Goal: Information Seeking & Learning: Check status

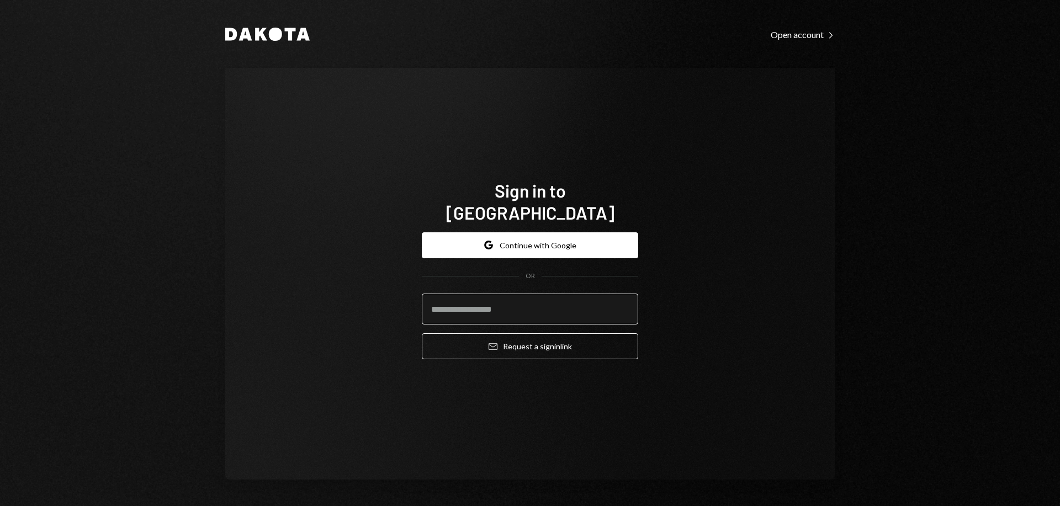
click at [530, 295] on input "email" at bounding box center [530, 309] width 216 height 31
type input "**********"
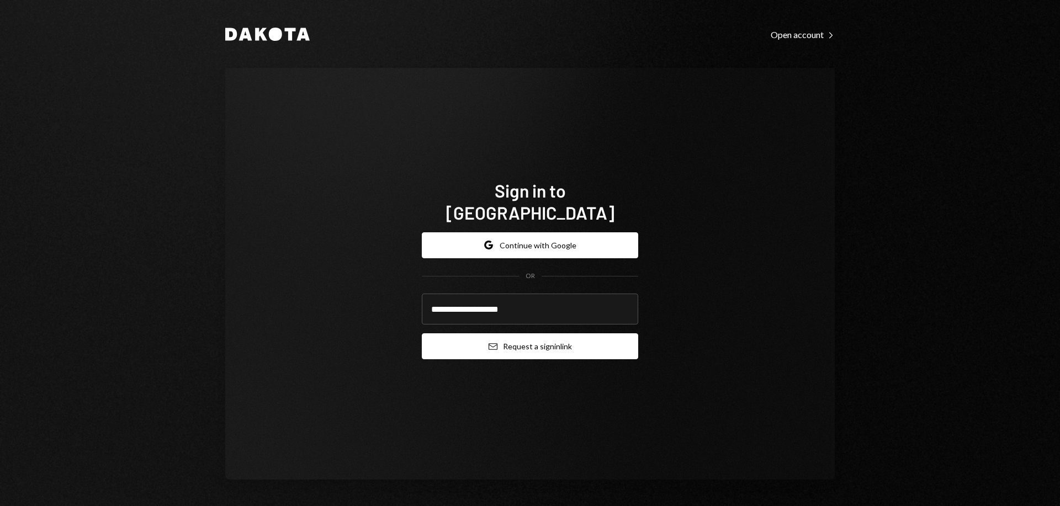
click at [561, 337] on button "Email Request a sign in link" at bounding box center [530, 346] width 216 height 26
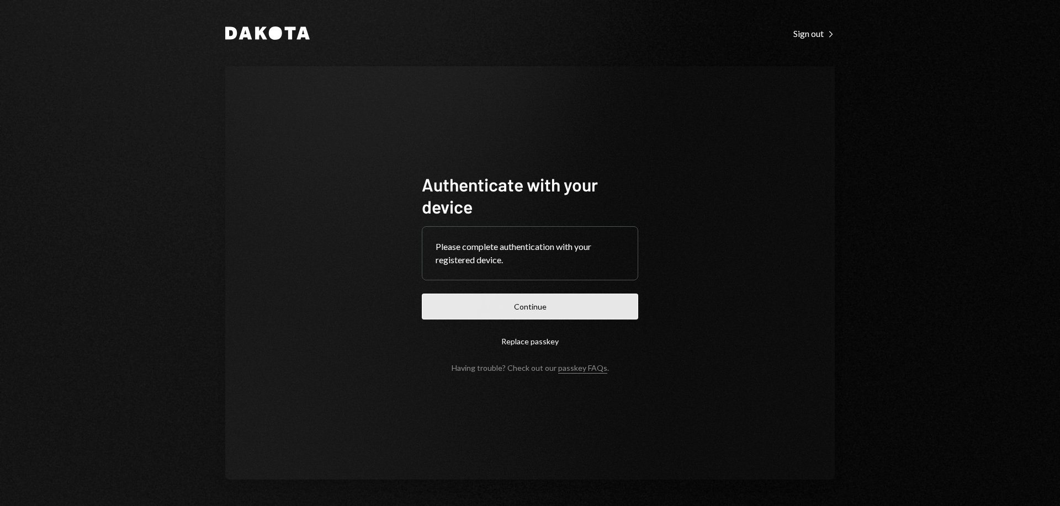
click at [503, 311] on button "Continue" at bounding box center [530, 307] width 216 height 26
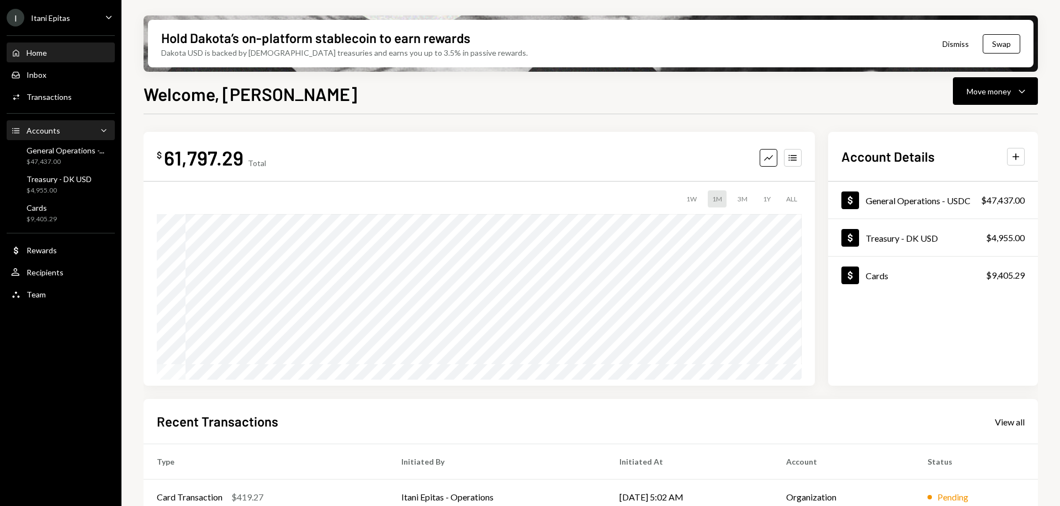
click at [45, 126] on div "Accounts" at bounding box center [44, 130] width 34 height 9
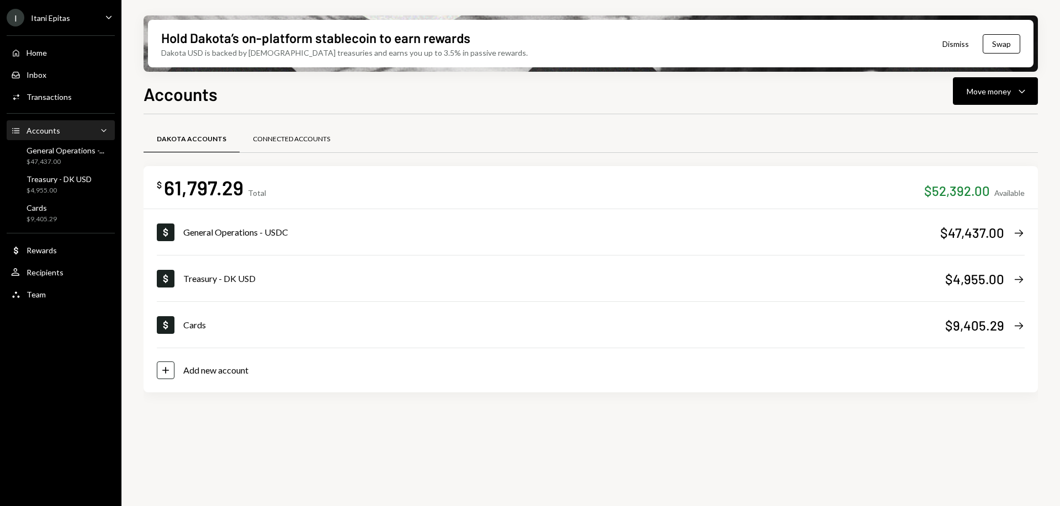
click at [300, 137] on div "Connected Accounts" at bounding box center [291, 139] width 77 height 9
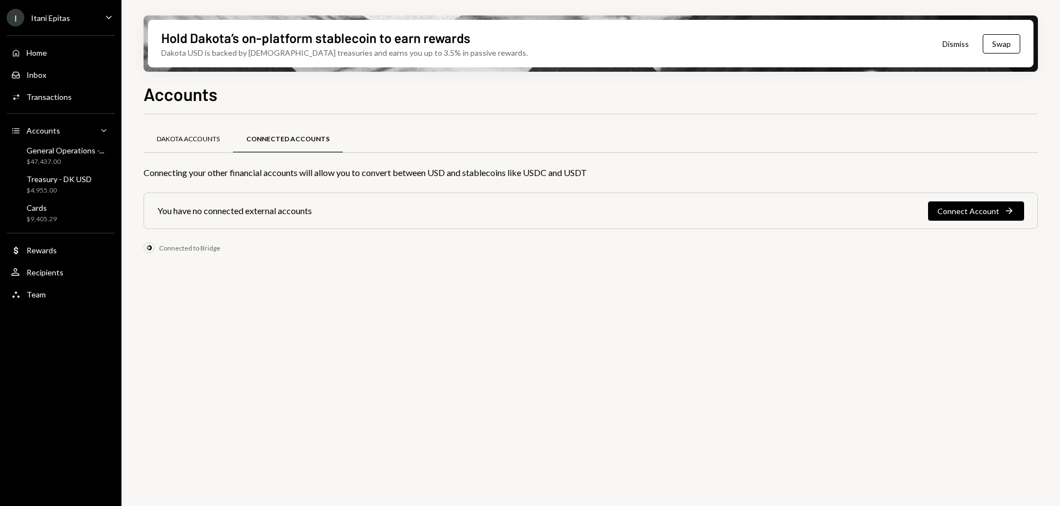
click at [198, 147] on div "Dakota Accounts" at bounding box center [188, 139] width 89 height 27
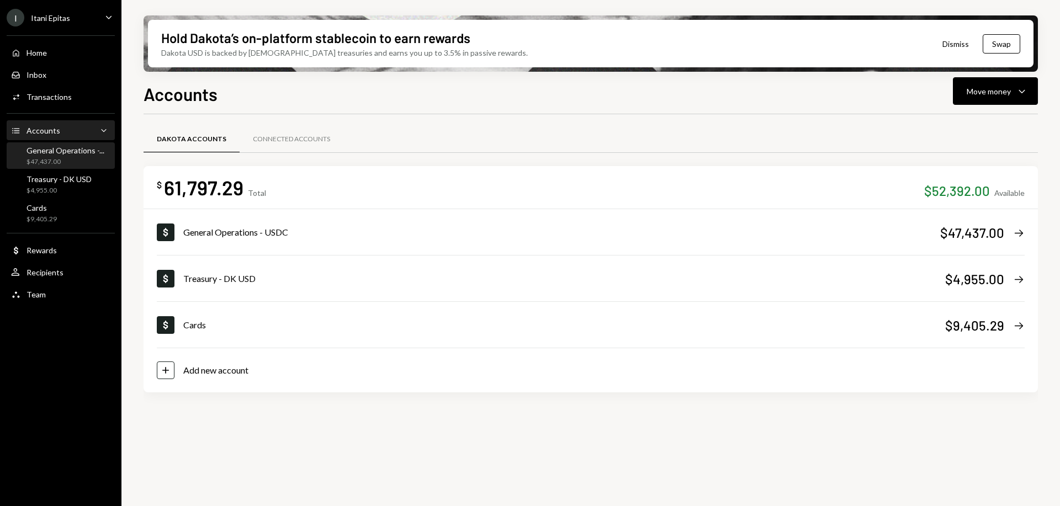
click at [60, 156] on div "General Operations -... $47,437.00" at bounding box center [66, 156] width 78 height 21
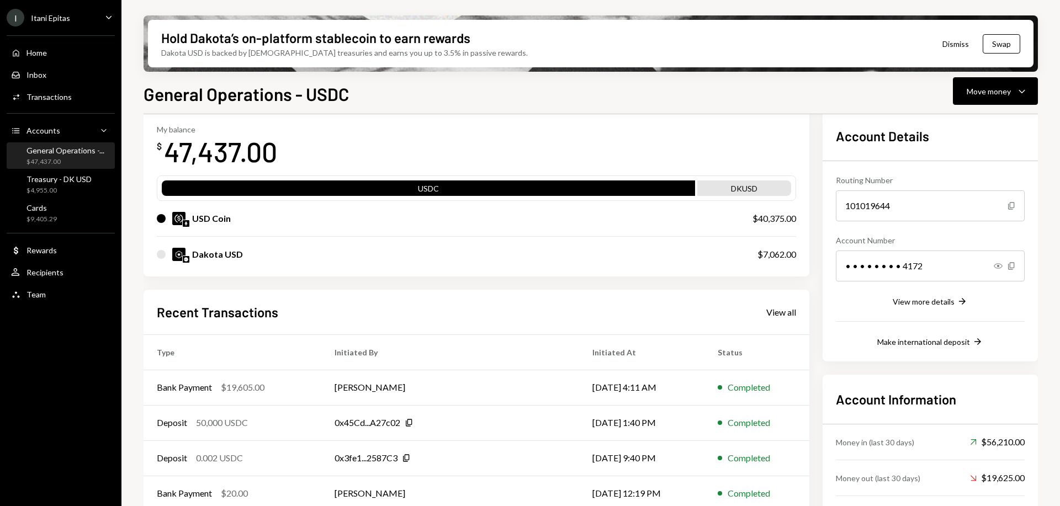
scroll to position [55, 0]
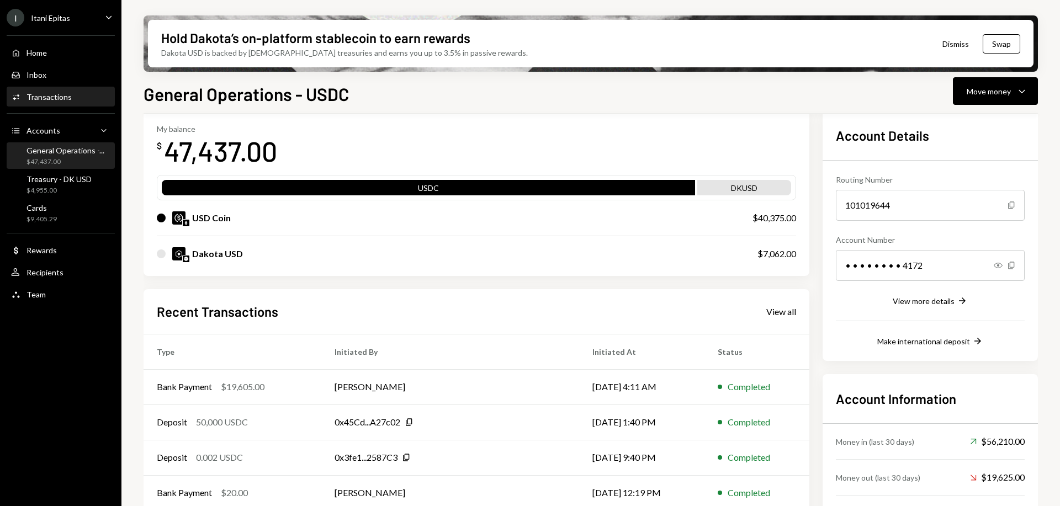
click at [50, 95] on div "Transactions" at bounding box center [49, 96] width 45 height 9
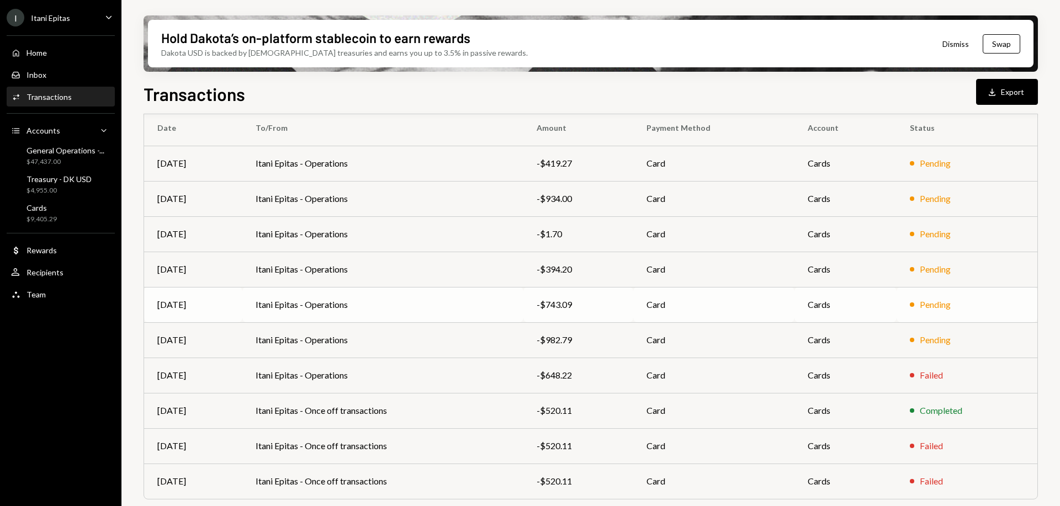
scroll to position [123, 0]
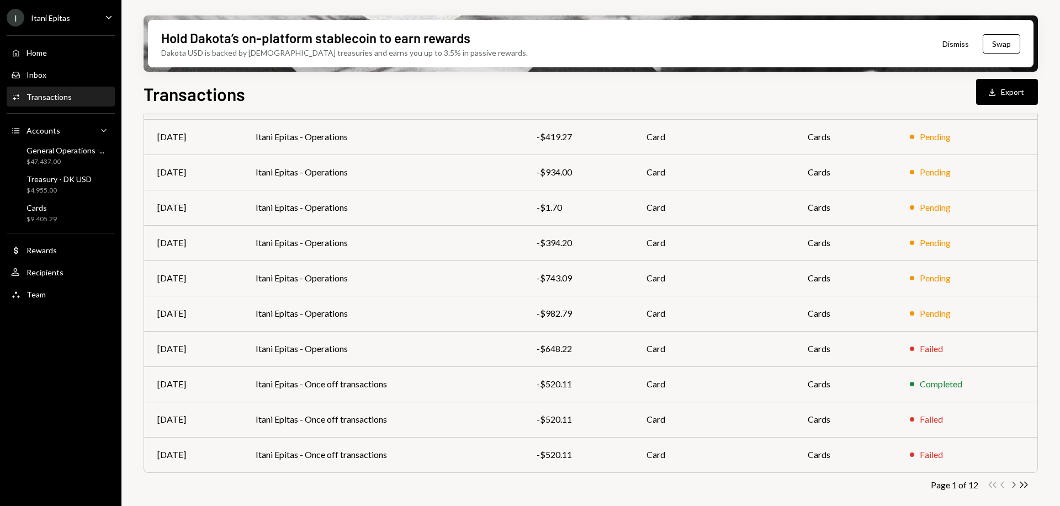
click at [1014, 485] on icon "Chevron Right" at bounding box center [1013, 485] width 10 height 10
click at [1013, 485] on icon "Chevron Right" at bounding box center [1013, 485] width 10 height 10
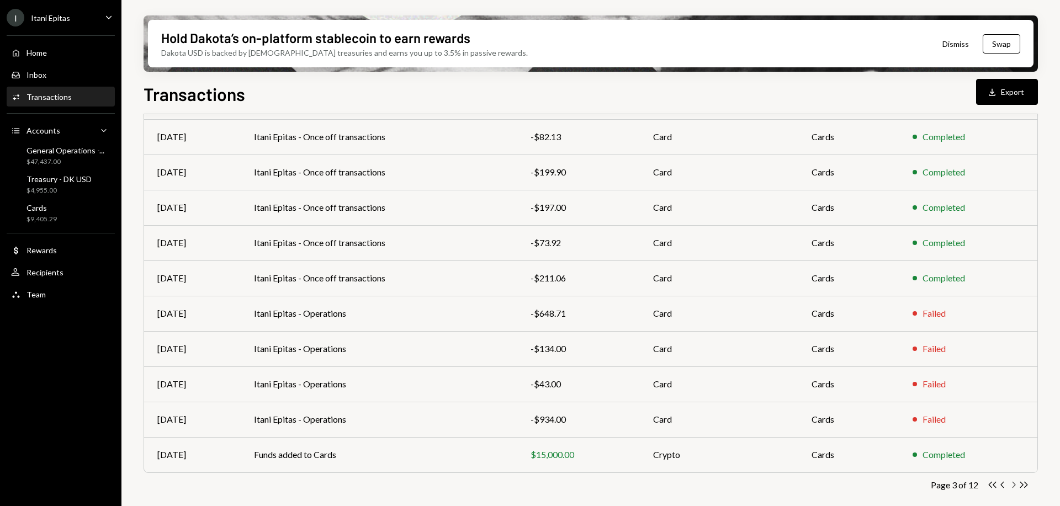
click at [1015, 483] on icon "Chevron Right" at bounding box center [1013, 485] width 10 height 10
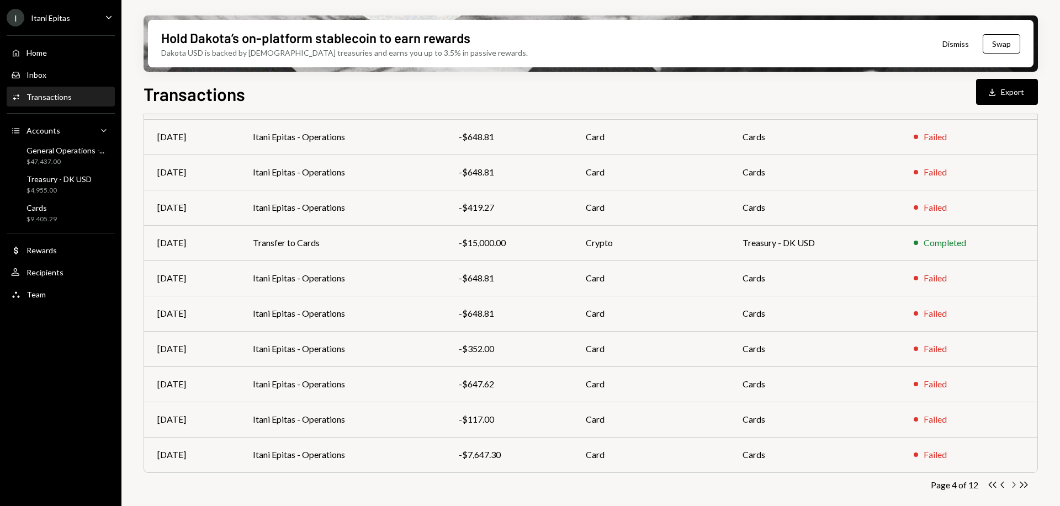
click at [1012, 484] on icon "Chevron Right" at bounding box center [1013, 485] width 10 height 10
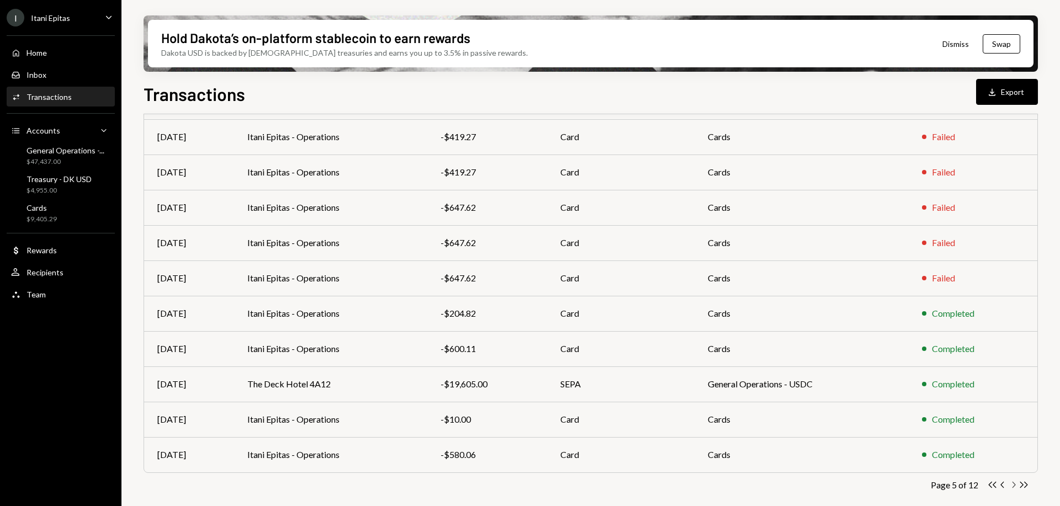
click at [1014, 483] on icon "Chevron Right" at bounding box center [1013, 485] width 10 height 10
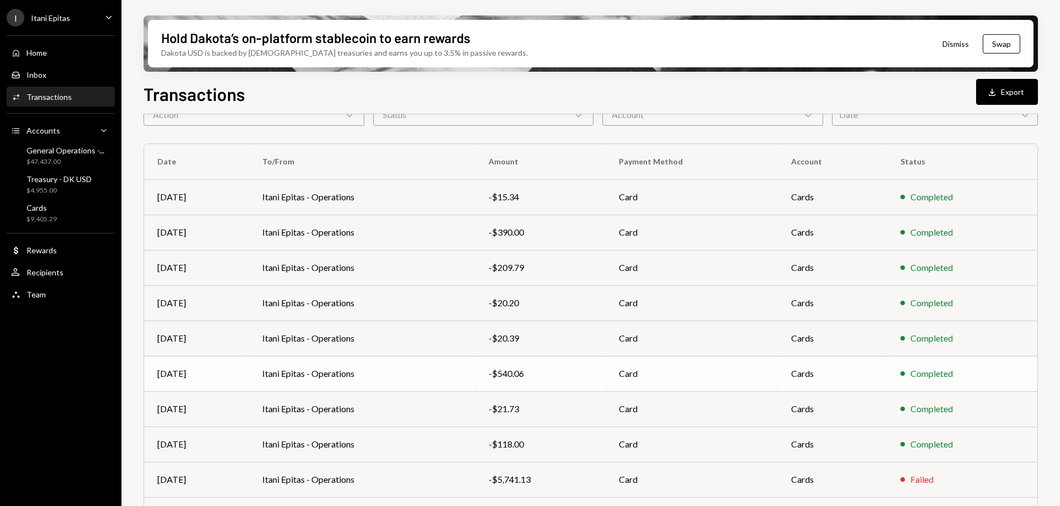
scroll to position [110, 0]
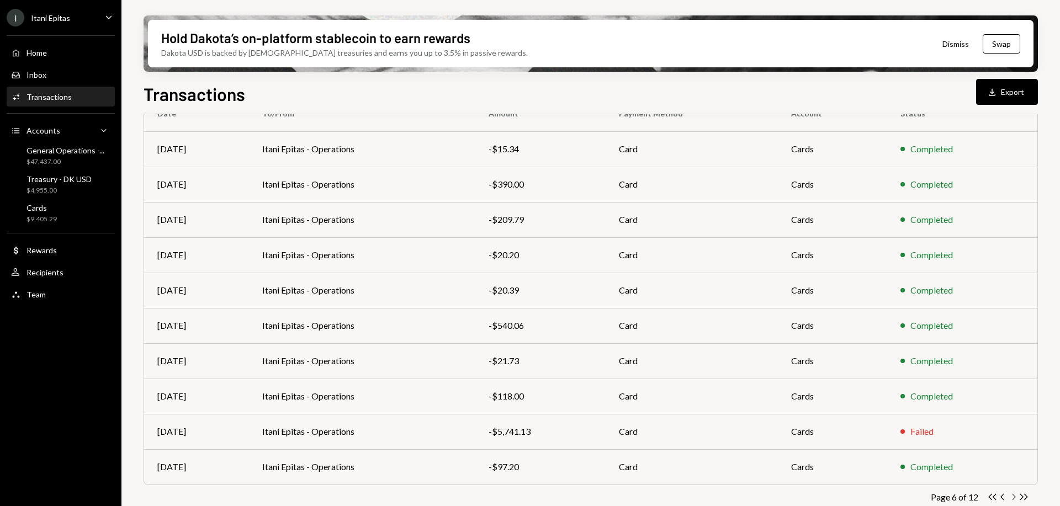
click at [1015, 494] on icon "Chevron Right" at bounding box center [1013, 497] width 10 height 10
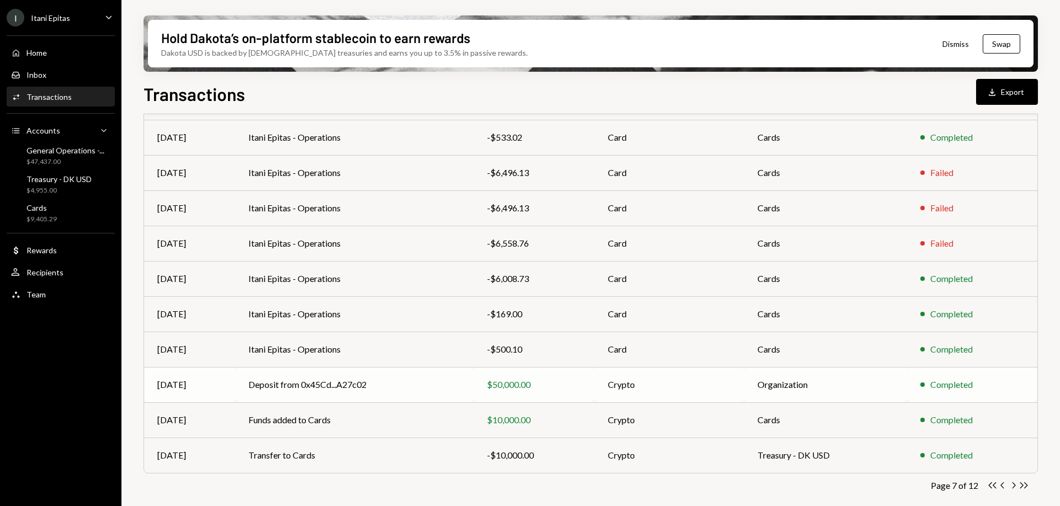
scroll to position [123, 0]
drag, startPoint x: 530, startPoint y: 393, endPoint x: 1044, endPoint y: 342, distance: 516.6
click at [1044, 342] on div "Hold Dakota’s on-platform stablecoin to earn rewards Dakota USD is backed by U.…" at bounding box center [590, 253] width 939 height 506
click at [80, 181] on div "Treasury - DK USD" at bounding box center [59, 178] width 65 height 9
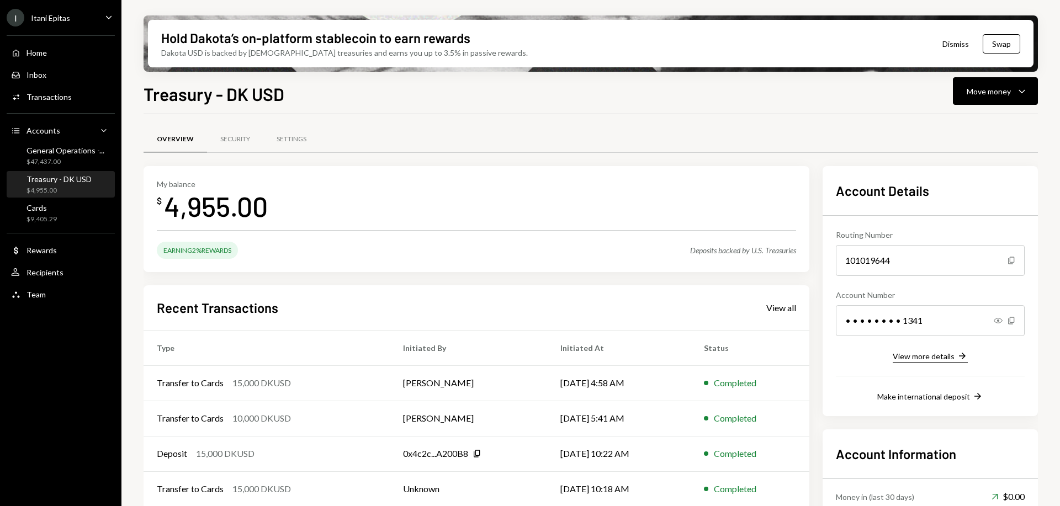
click at [948, 354] on div "View more details" at bounding box center [924, 356] width 62 height 9
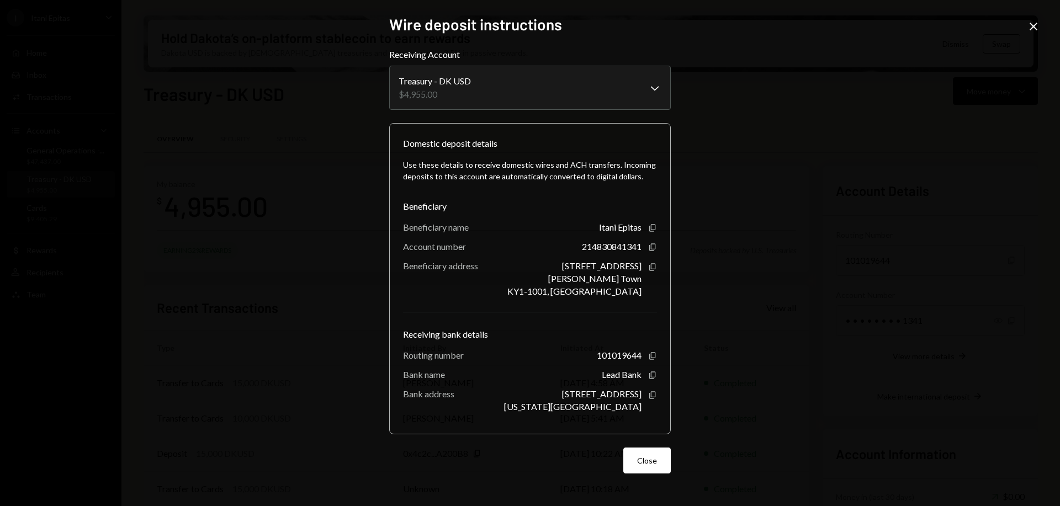
click at [1036, 26] on icon "Close" at bounding box center [1033, 26] width 13 height 13
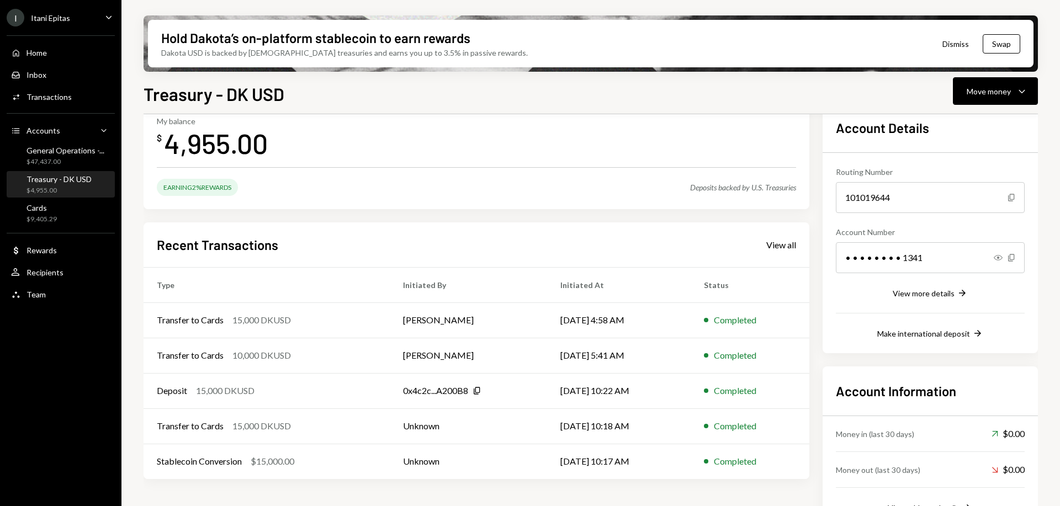
scroll to position [94, 0]
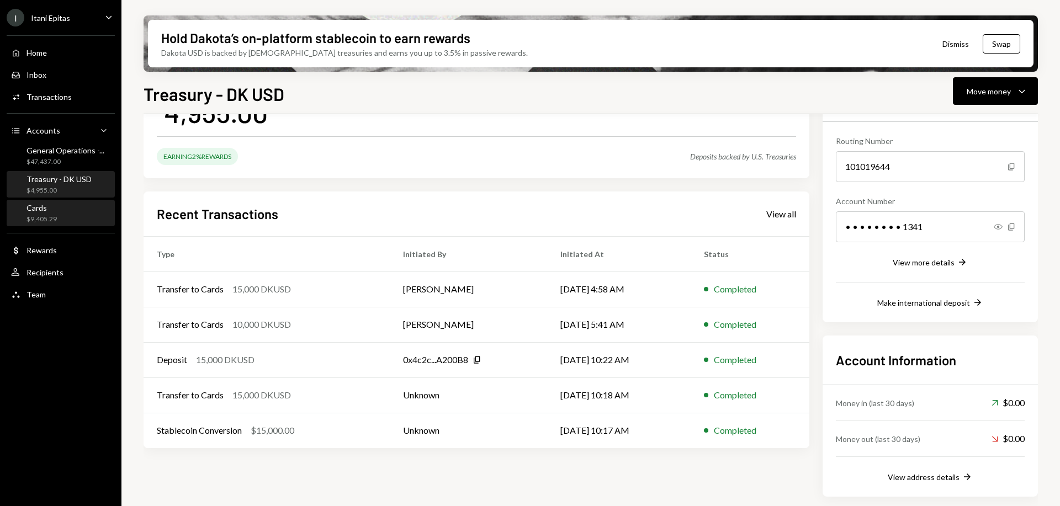
click at [62, 219] on div "Cards $9,405.29" at bounding box center [60, 213] width 99 height 21
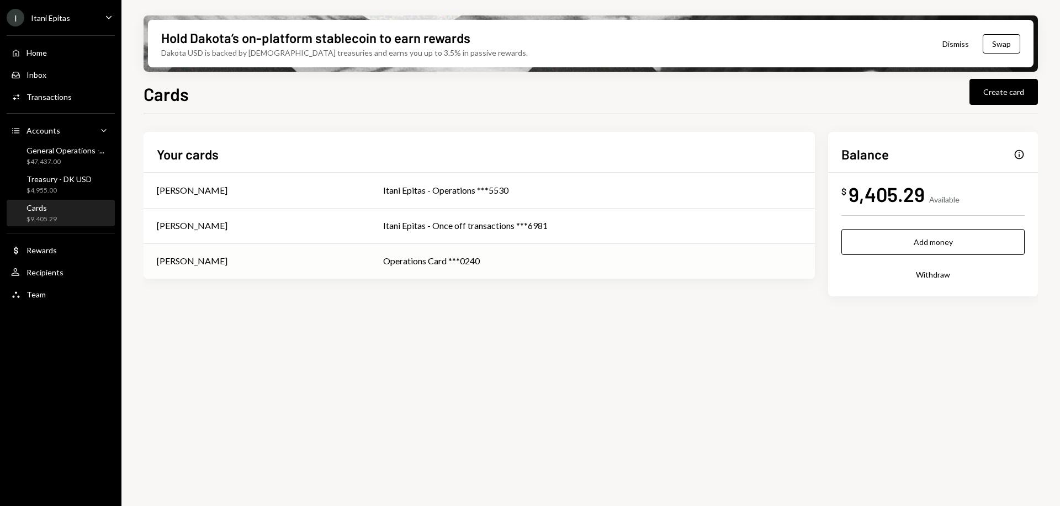
click at [321, 258] on div "[PERSON_NAME]" at bounding box center [257, 261] width 200 height 13
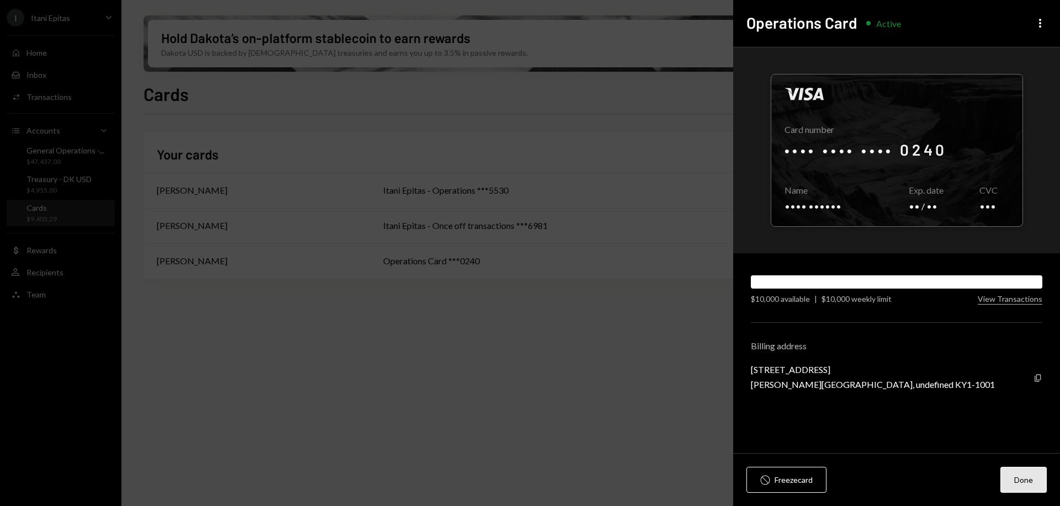
click at [1039, 481] on button "Done" at bounding box center [1023, 480] width 46 height 26
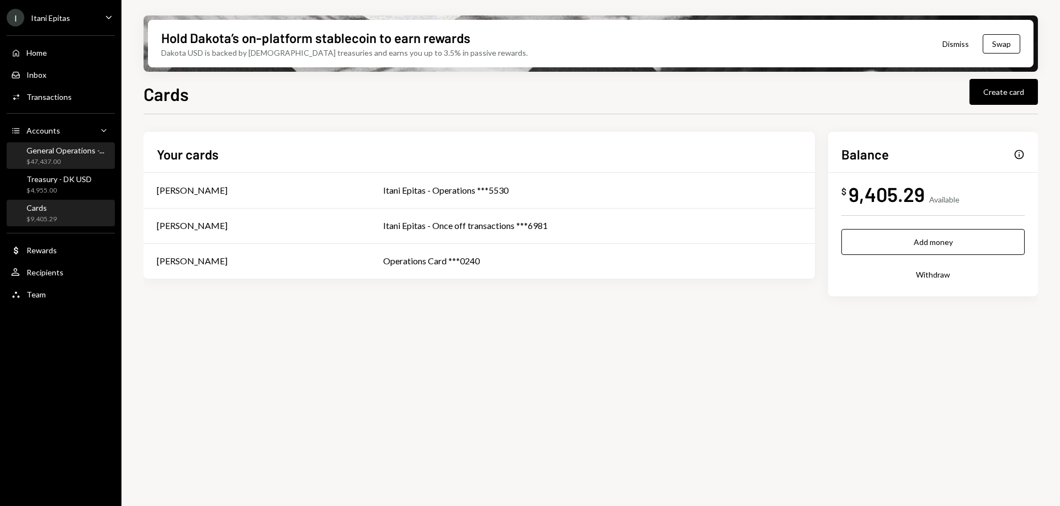
click at [63, 156] on div "General Operations -... $47,437.00" at bounding box center [66, 156] width 78 height 21
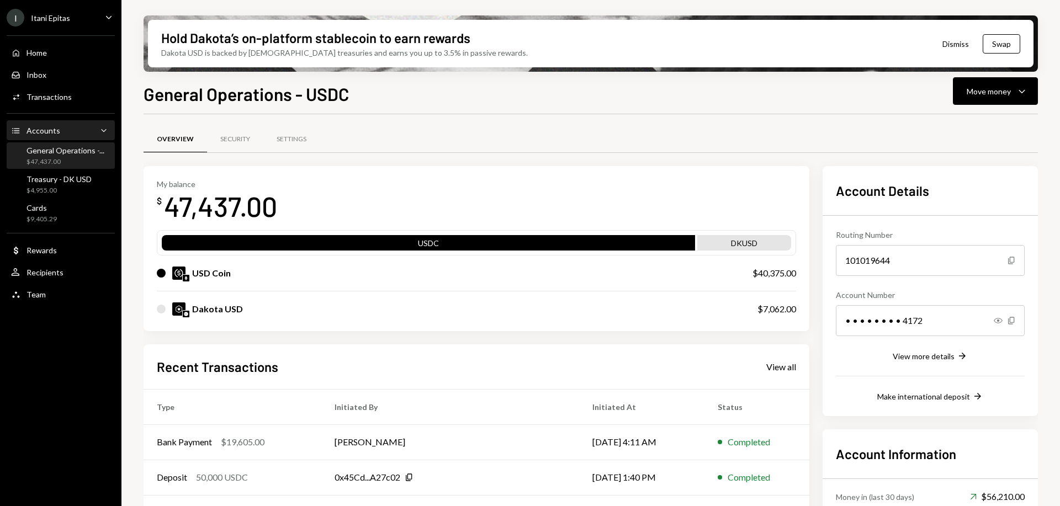
click at [50, 123] on div "Accounts Accounts Caret Down" at bounding box center [60, 130] width 99 height 19
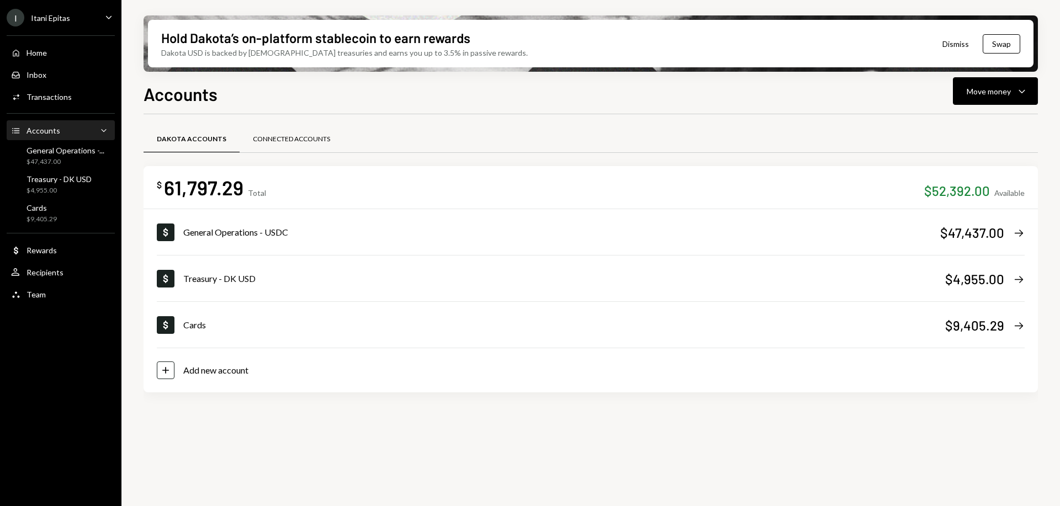
click at [263, 136] on div "Connected Accounts" at bounding box center [291, 139] width 77 height 9
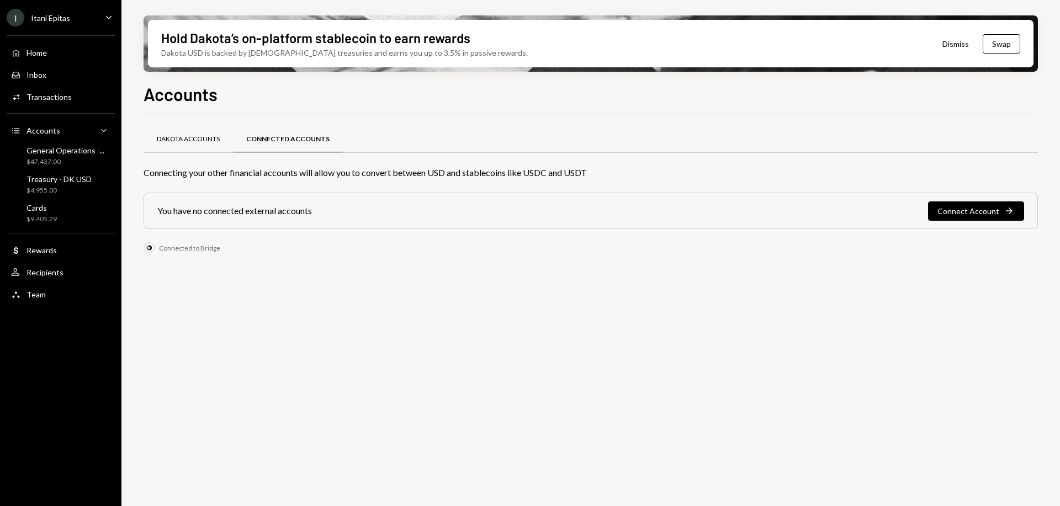
click at [203, 137] on div "Dakota Accounts" at bounding box center [188, 139] width 63 height 9
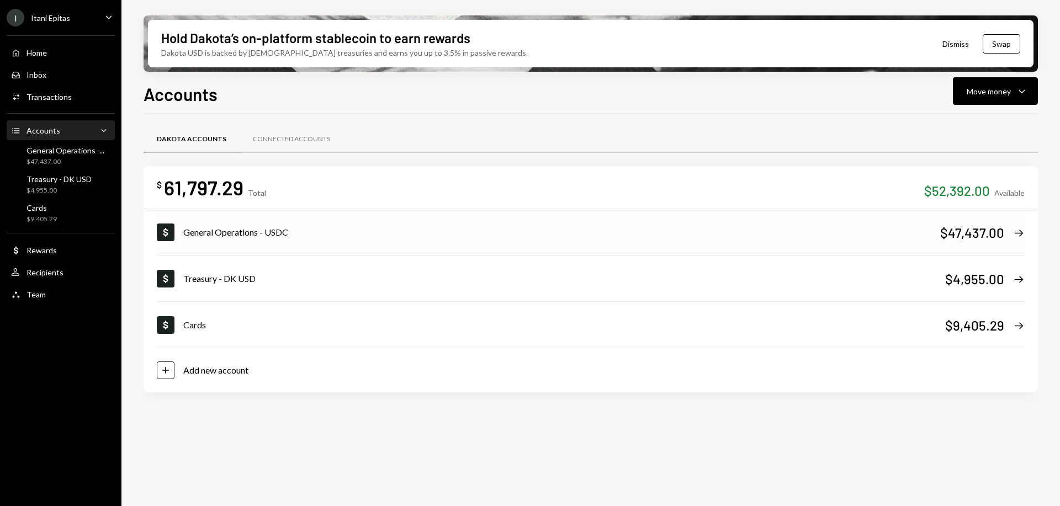
click at [1021, 236] on icon "Right Arrow" at bounding box center [1019, 233] width 12 height 12
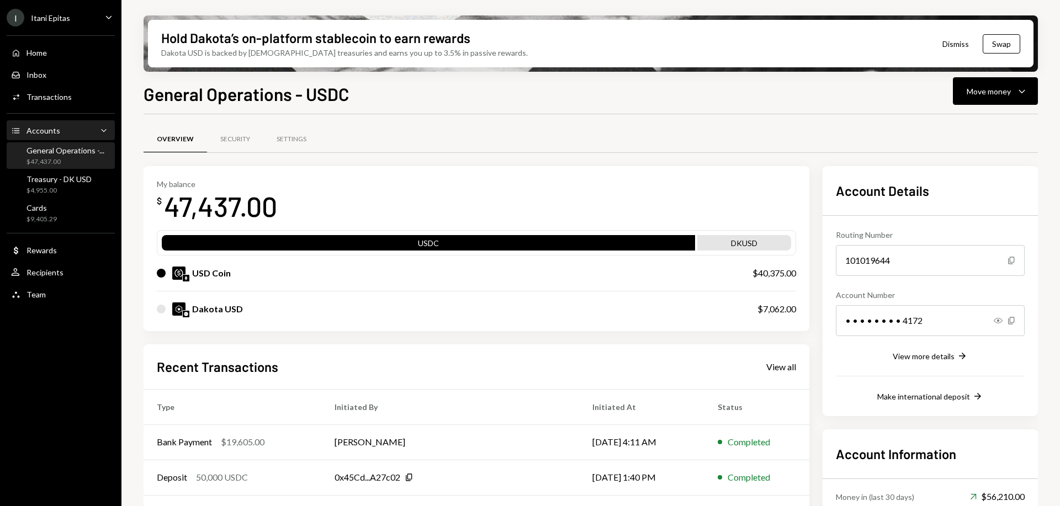
click at [40, 130] on div "Accounts" at bounding box center [44, 130] width 34 height 9
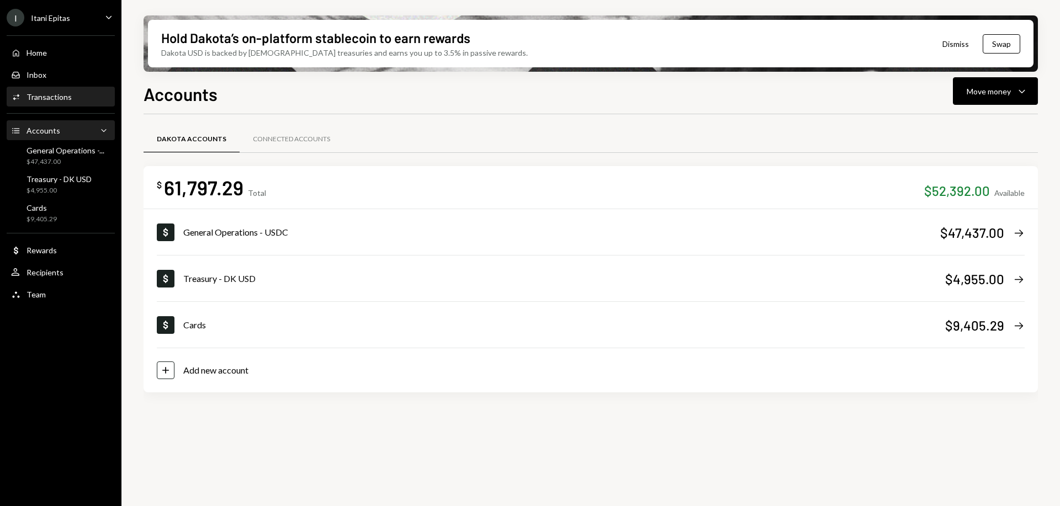
click at [52, 103] on div "Activities Transactions" at bounding box center [60, 97] width 99 height 19
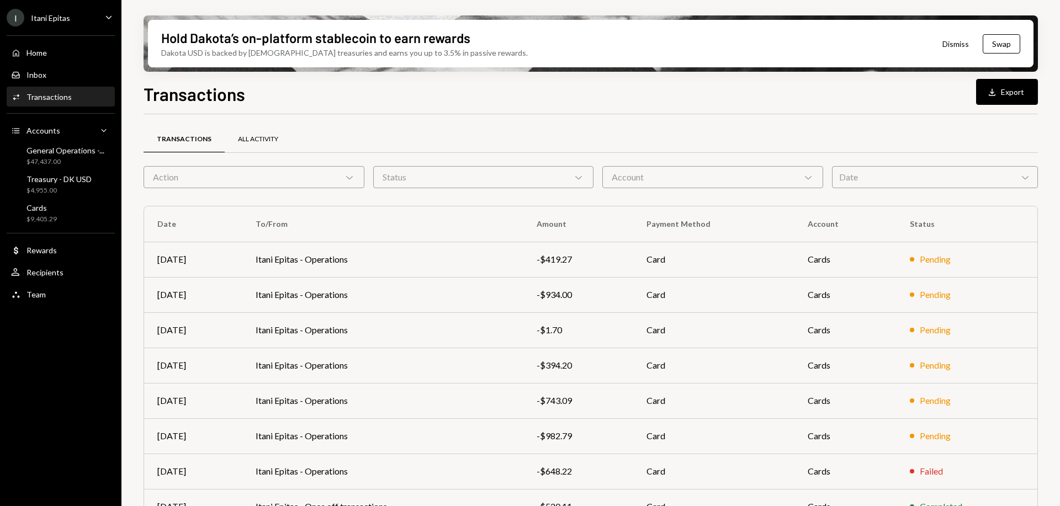
click at [256, 140] on div "All Activity" at bounding box center [258, 139] width 40 height 9
click at [1015, 94] on button "Download Export" at bounding box center [1007, 92] width 62 height 26
click at [54, 136] on div "Accounts Accounts Caret Down" at bounding box center [60, 131] width 99 height 12
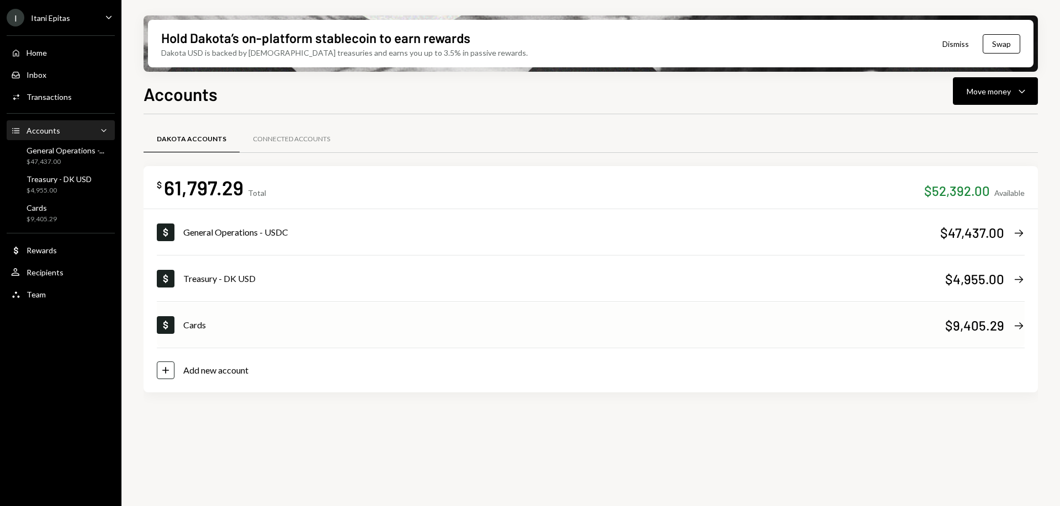
click at [1022, 329] on icon "Right Arrow" at bounding box center [1019, 326] width 12 height 12
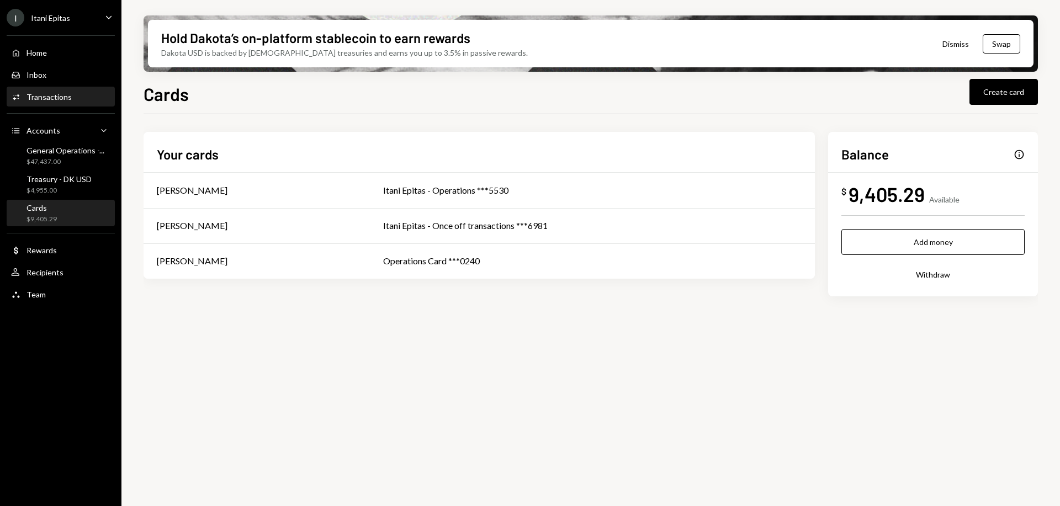
click at [70, 96] on div "Activities Transactions" at bounding box center [60, 97] width 99 height 10
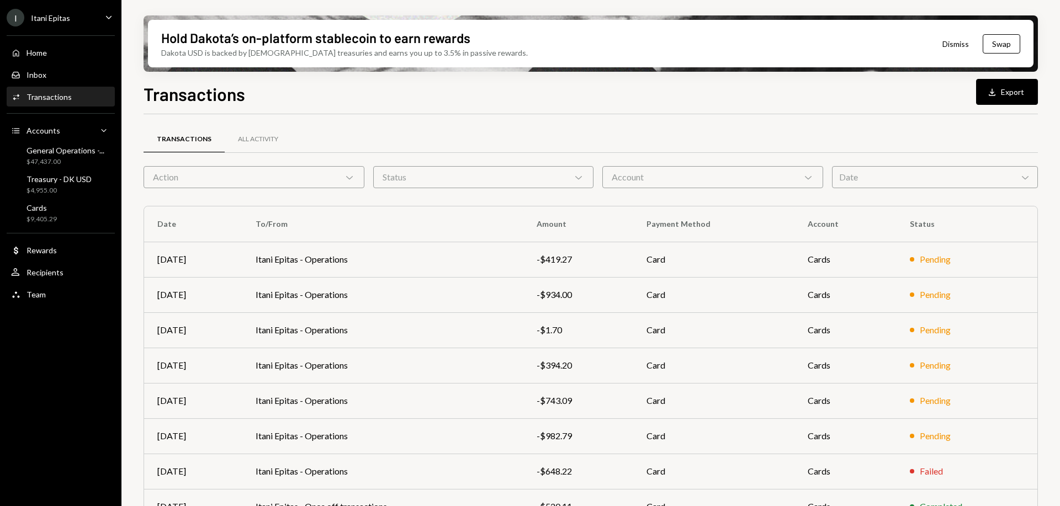
click at [348, 173] on icon "Chevron Down" at bounding box center [349, 177] width 11 height 11
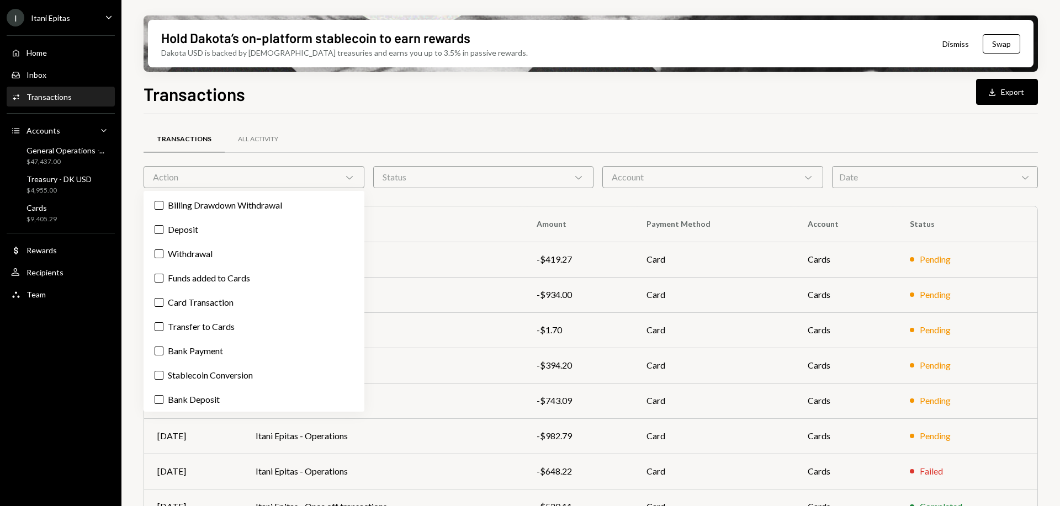
click at [348, 173] on icon "Chevron Down" at bounding box center [349, 177] width 11 height 11
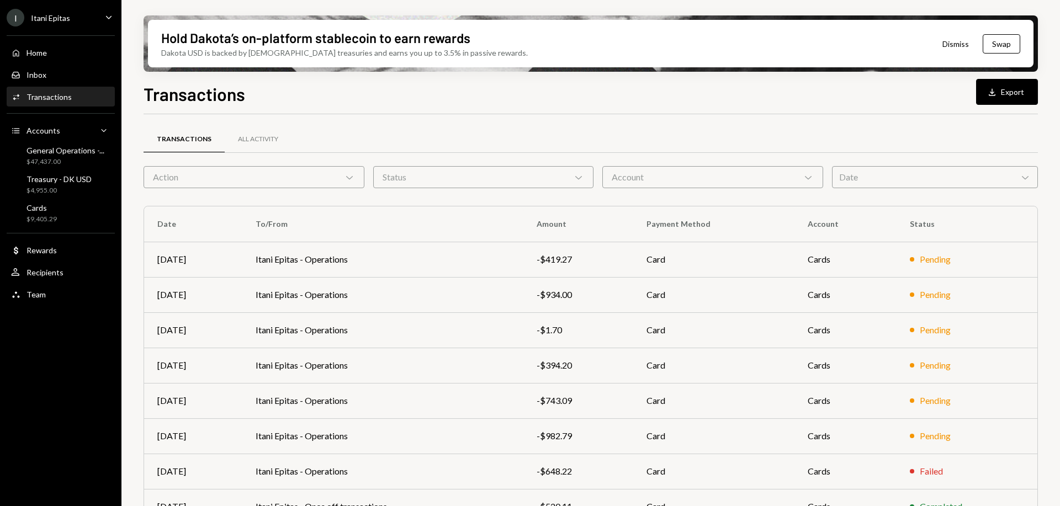
click at [807, 176] on icon "Chevron Down" at bounding box center [808, 177] width 11 height 11
click at [679, 253] on label "Organization" at bounding box center [713, 254] width 212 height 20
click at [622, 253] on button "Organization" at bounding box center [617, 254] width 9 height 9
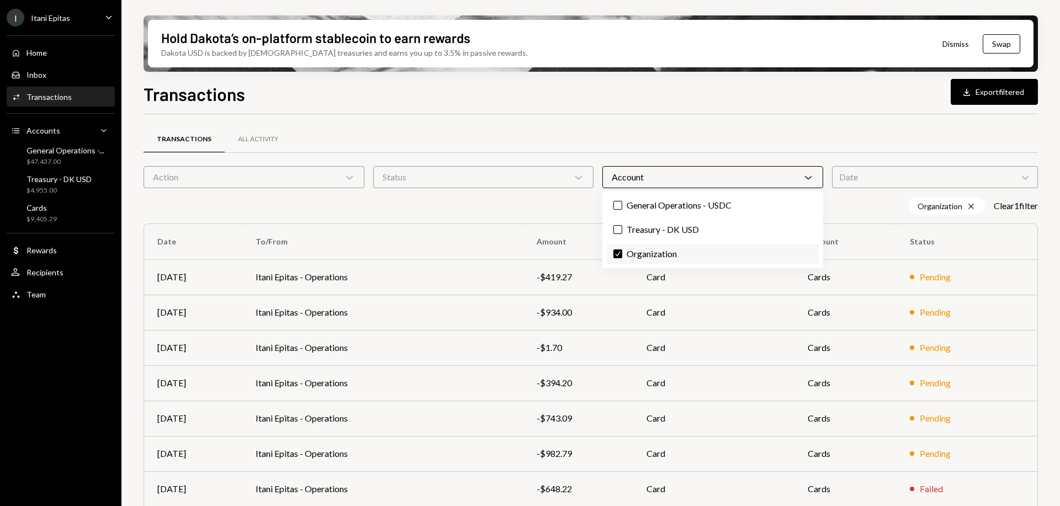
click at [661, 246] on label "Check Organization" at bounding box center [713, 254] width 212 height 20
click at [622, 250] on button "Check" at bounding box center [617, 254] width 9 height 9
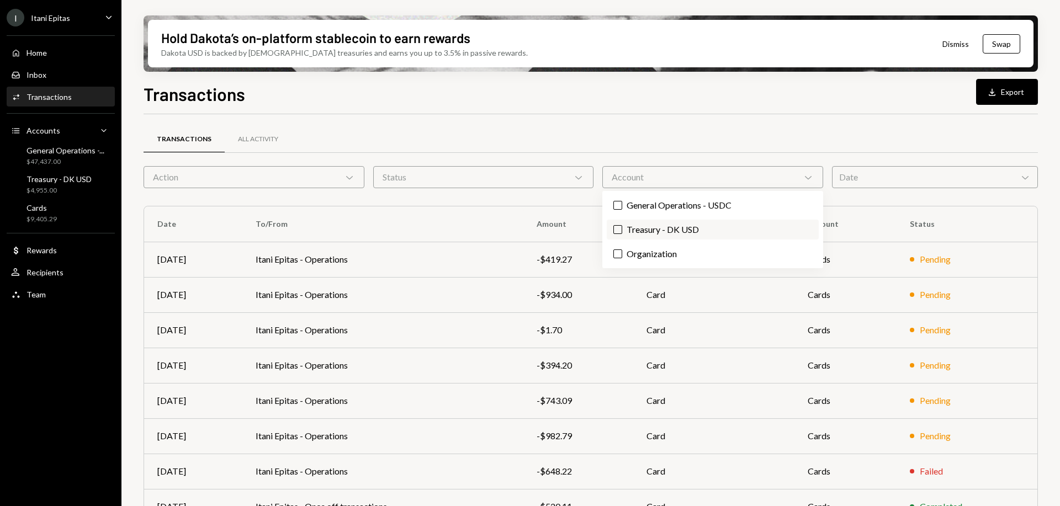
click at [661, 230] on label "Treasury - DK USD" at bounding box center [713, 230] width 212 height 20
click at [622, 230] on button "Treasury - DK USD" at bounding box center [617, 229] width 9 height 9
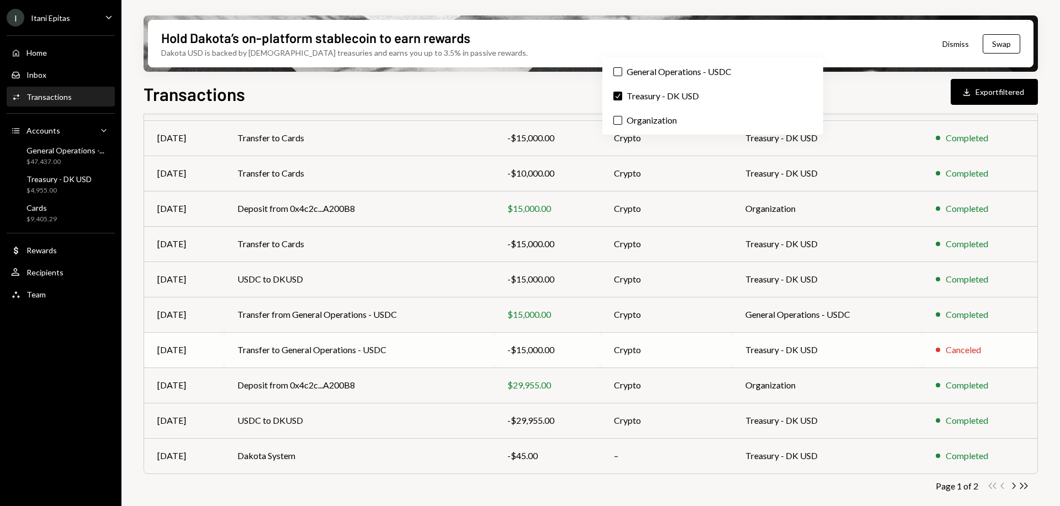
scroll to position [140, 0]
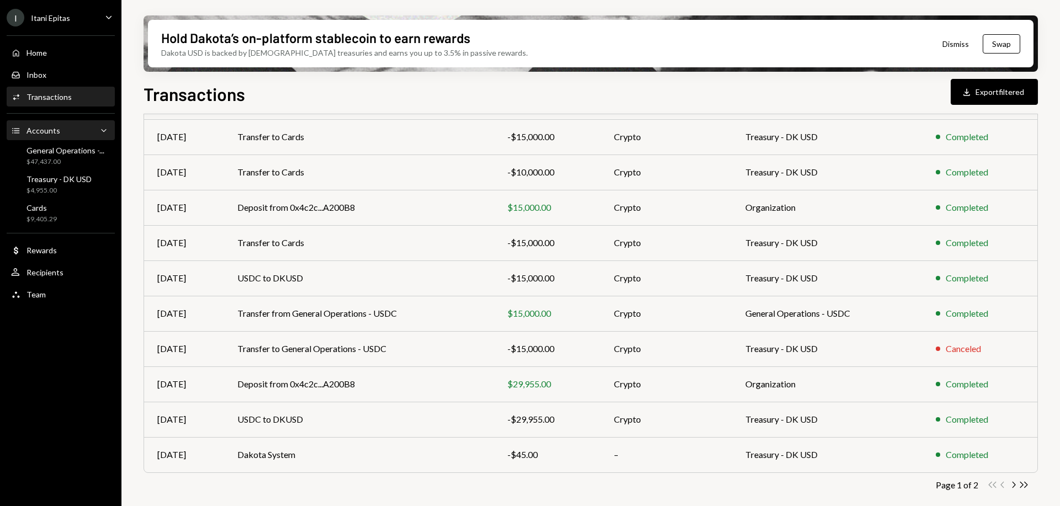
click at [51, 132] on div "Accounts" at bounding box center [44, 130] width 34 height 9
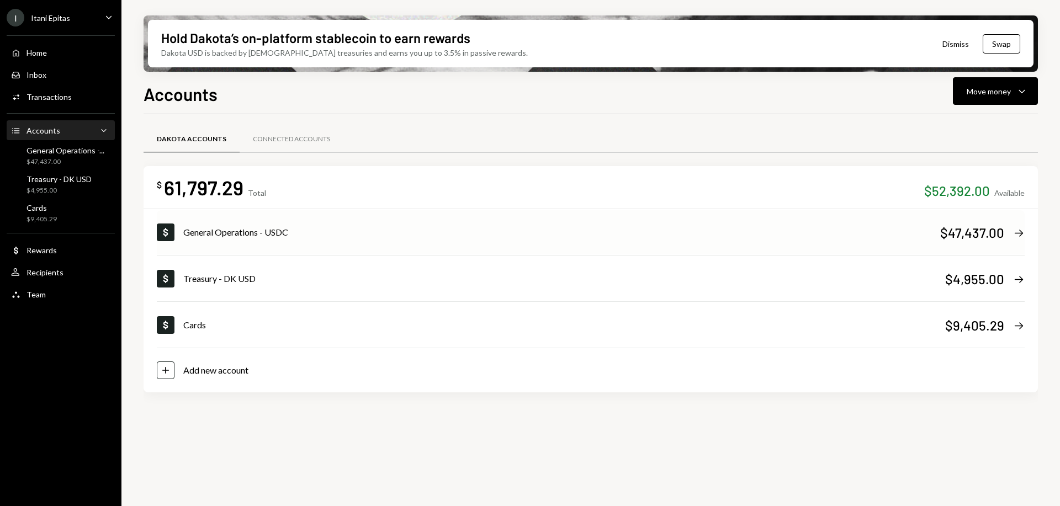
click at [889, 240] on div "Dollar General Operations - USDC $47,437.00 Right Arrow" at bounding box center [591, 232] width 868 height 44
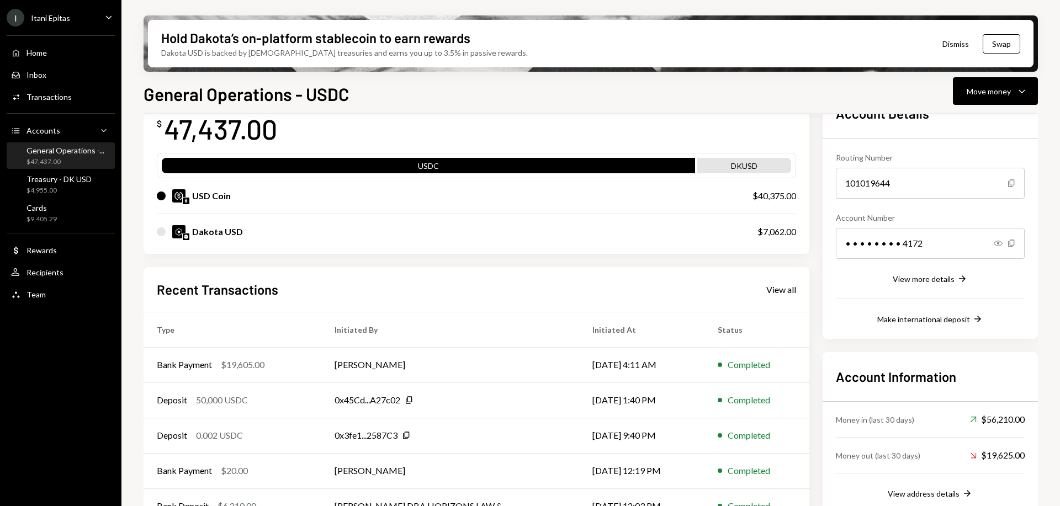
scroll to position [104, 0]
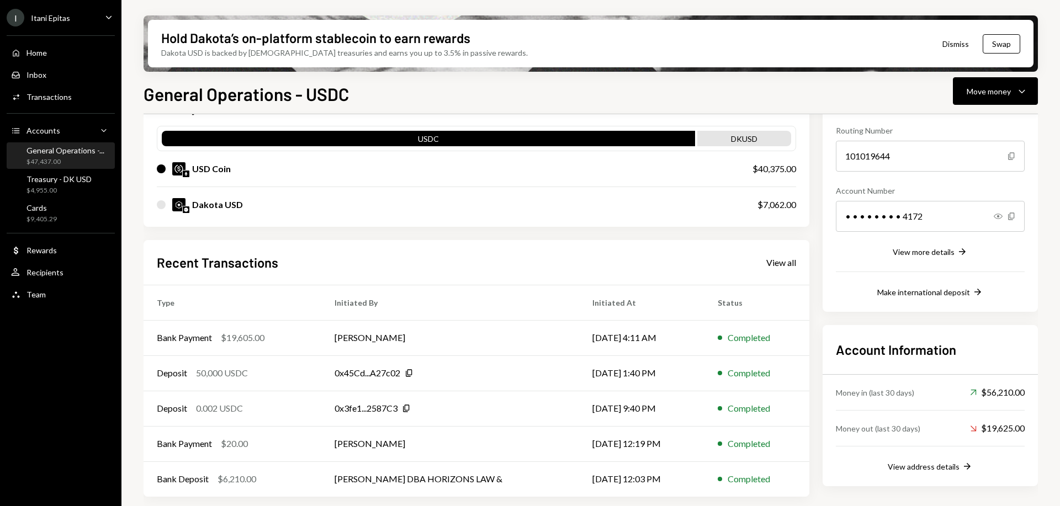
click at [776, 172] on div "$40,375.00" at bounding box center [775, 168] width 44 height 13
click at [772, 204] on div "$7,062.00" at bounding box center [777, 204] width 39 height 13
click at [205, 207] on div "Dakota USD" at bounding box center [217, 204] width 51 height 13
click at [153, 207] on div "My balance $ 47,437.00 USDC DKUSD USD Coin $40,375.00 Dakota USD $7,062.00" at bounding box center [477, 144] width 666 height 165
click at [175, 206] on img at bounding box center [178, 204] width 13 height 13
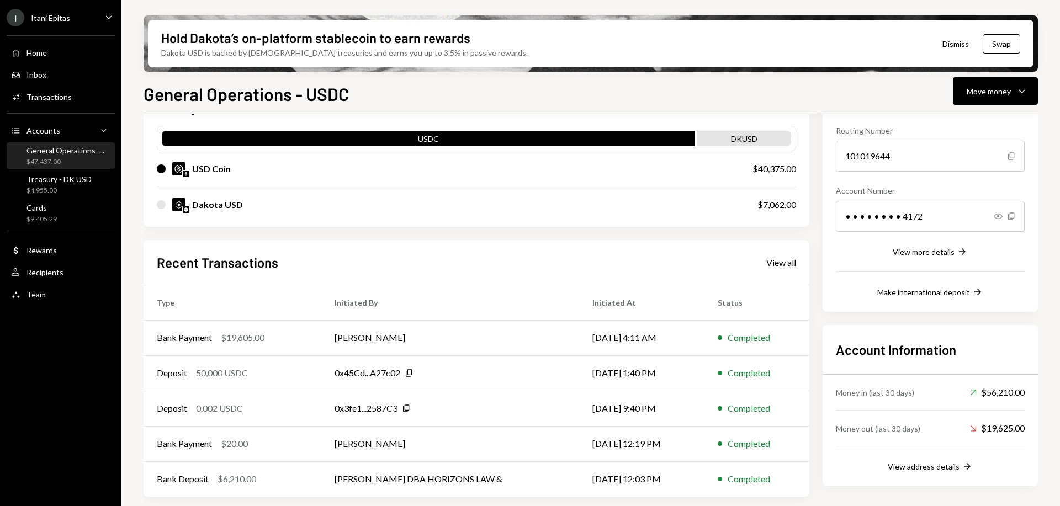
click at [172, 169] on img at bounding box center [178, 168] width 13 height 13
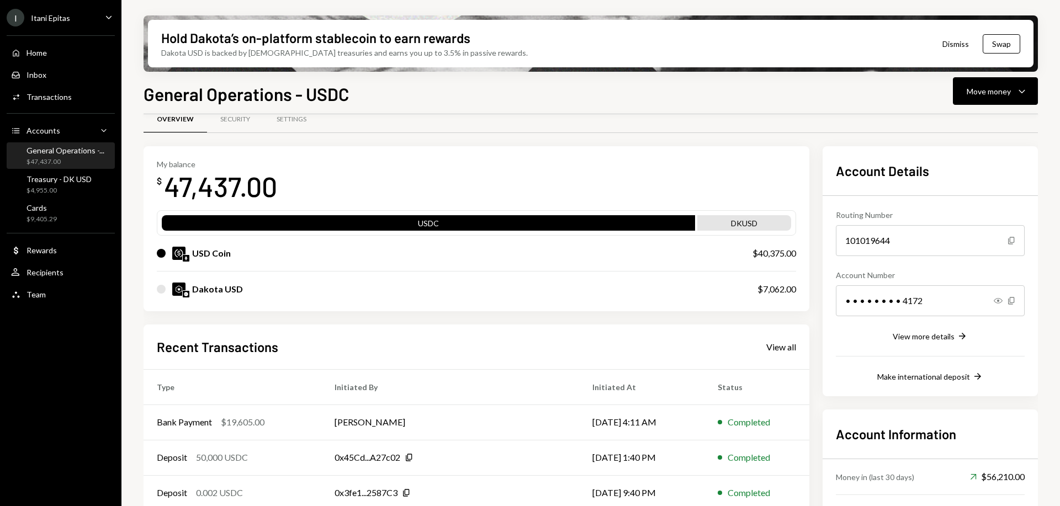
scroll to position [0, 0]
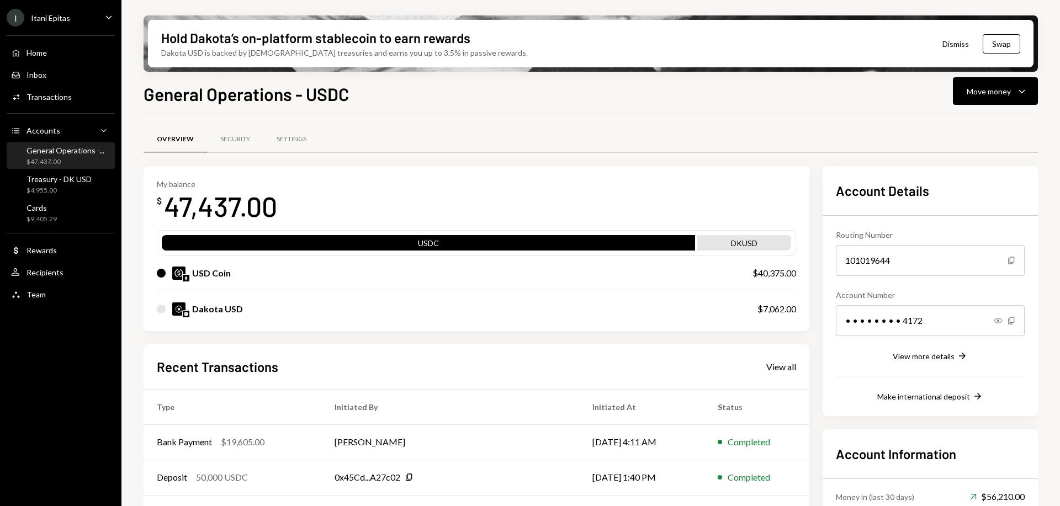
click at [533, 243] on div "USDC" at bounding box center [428, 244] width 533 height 15
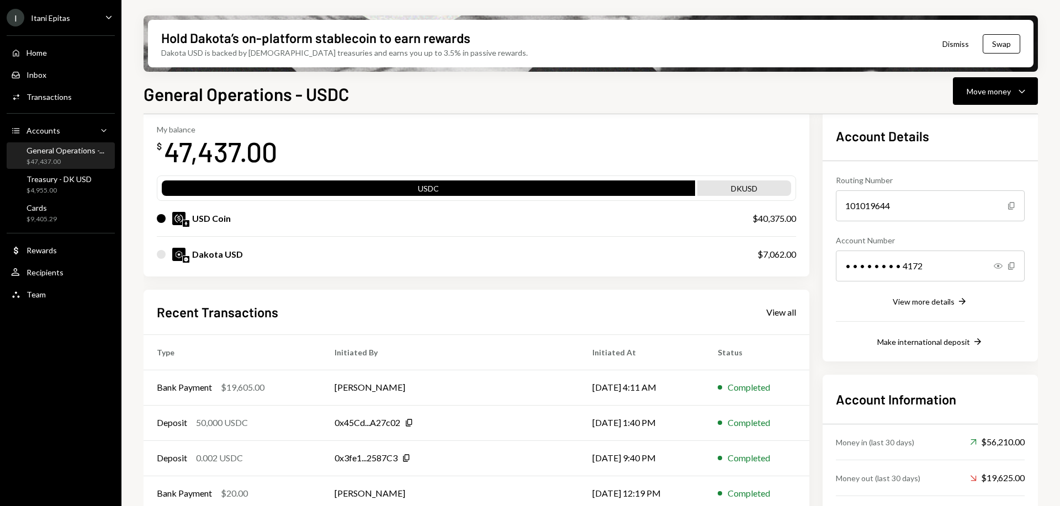
scroll to position [55, 0]
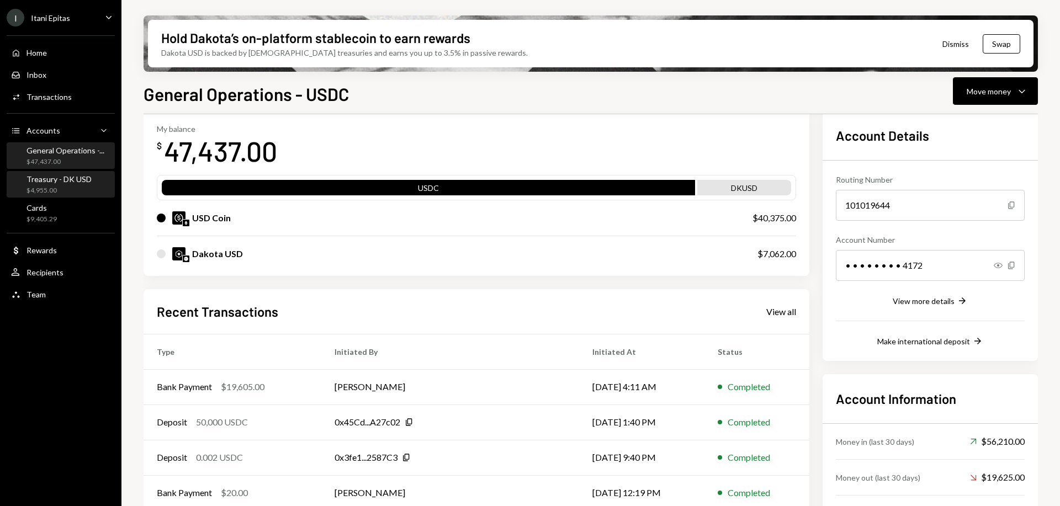
click at [77, 182] on div "Treasury - DK USD" at bounding box center [59, 178] width 65 height 9
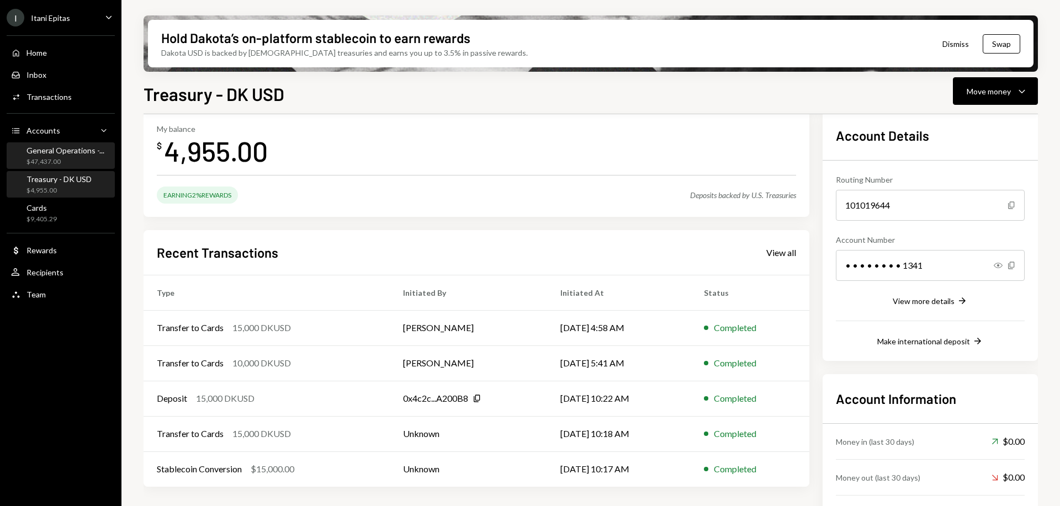
click at [75, 158] on div "$47,437.00" at bounding box center [66, 161] width 78 height 9
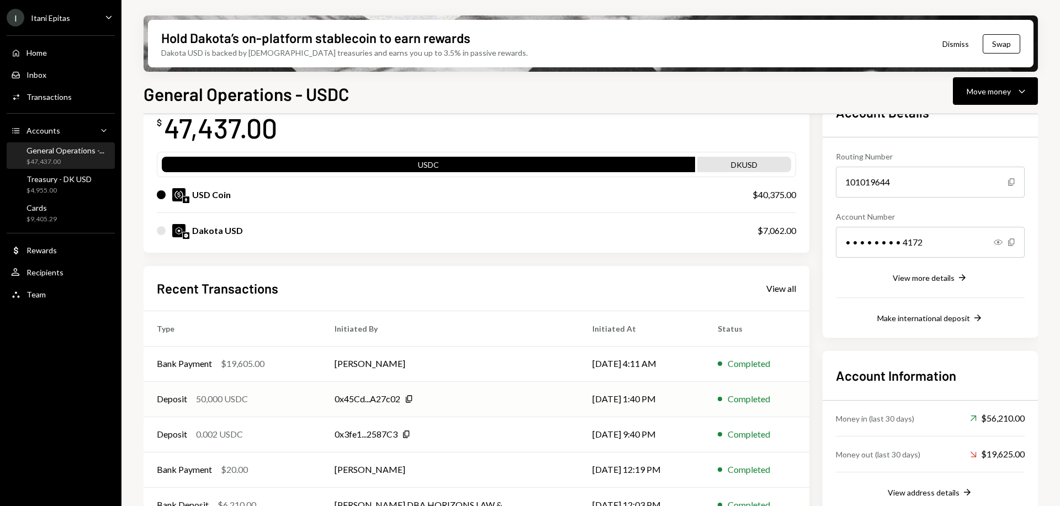
scroll to position [104, 0]
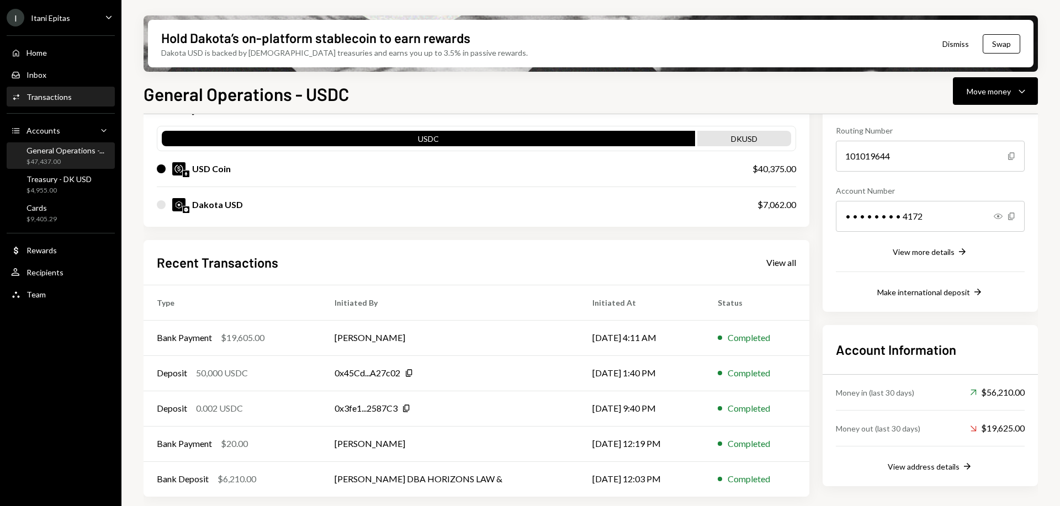
click at [55, 98] on div "Transactions" at bounding box center [49, 96] width 45 height 9
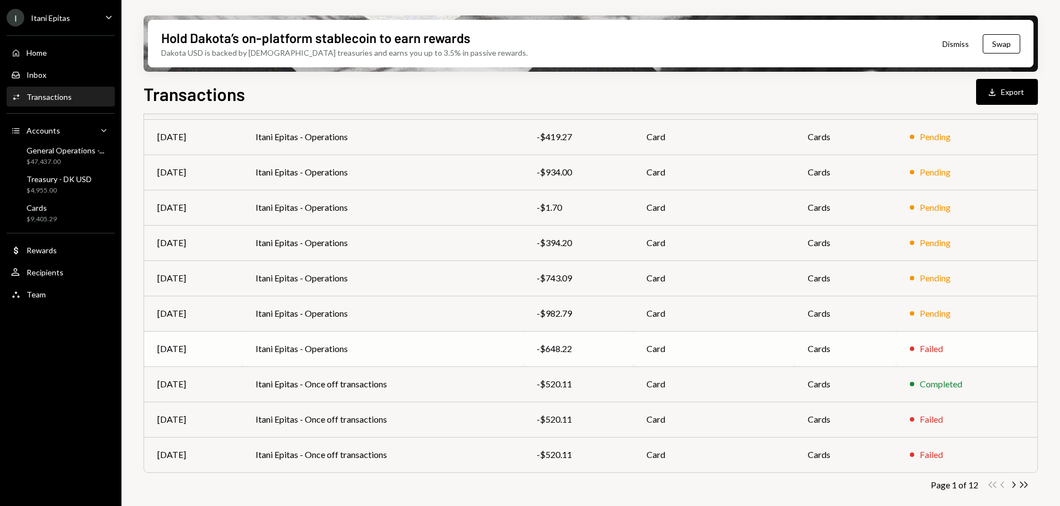
scroll to position [67, 0]
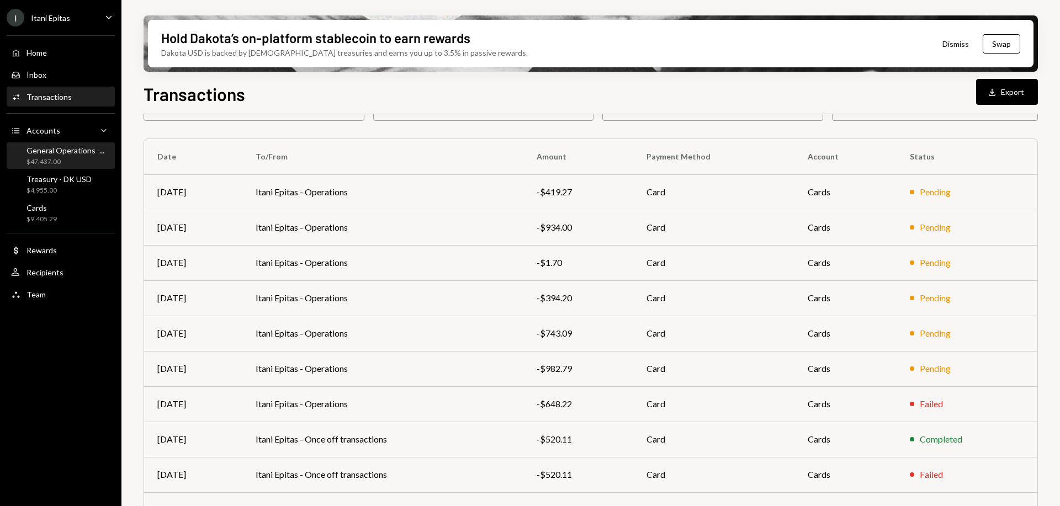
click at [57, 149] on div "General Operations -..." at bounding box center [66, 150] width 78 height 9
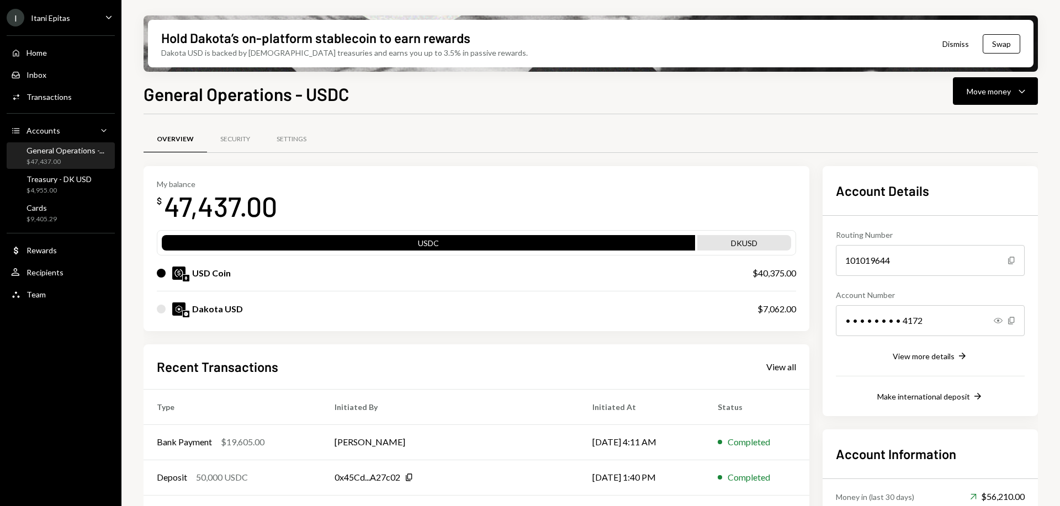
click at [447, 278] on div "USD Coin" at bounding box center [444, 273] width 574 height 13
click at [63, 100] on div "Transactions" at bounding box center [49, 96] width 45 height 9
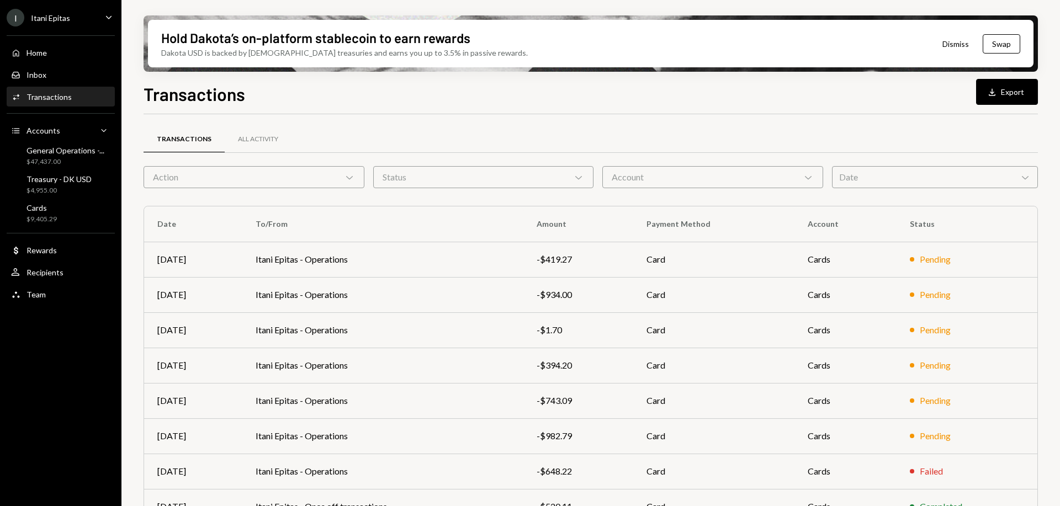
click at [810, 180] on icon "Chevron Down" at bounding box center [808, 177] width 11 height 11
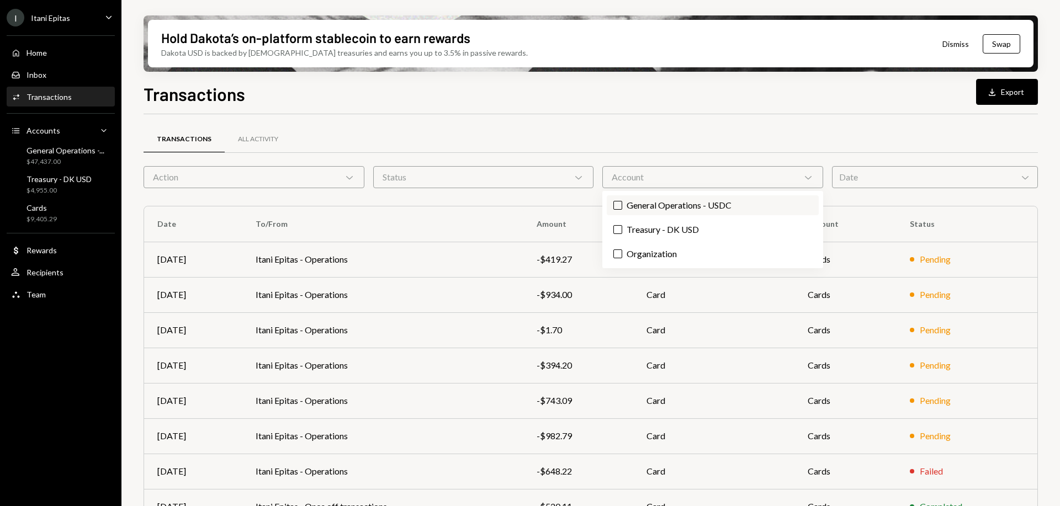
click at [703, 207] on label "General Operations - USDC" at bounding box center [713, 205] width 212 height 20
click at [622, 207] on button "General Operations - USDC" at bounding box center [617, 205] width 9 height 9
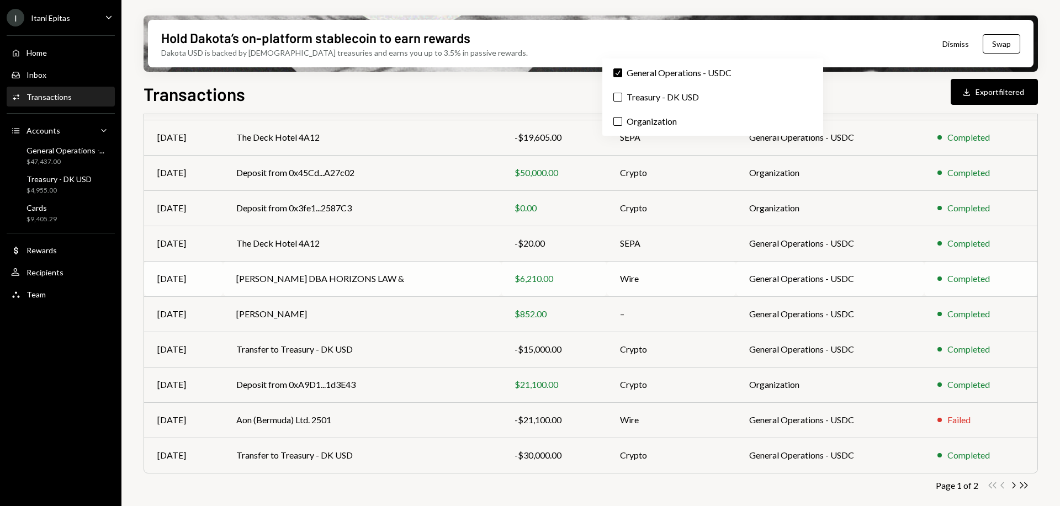
scroll to position [140, 0]
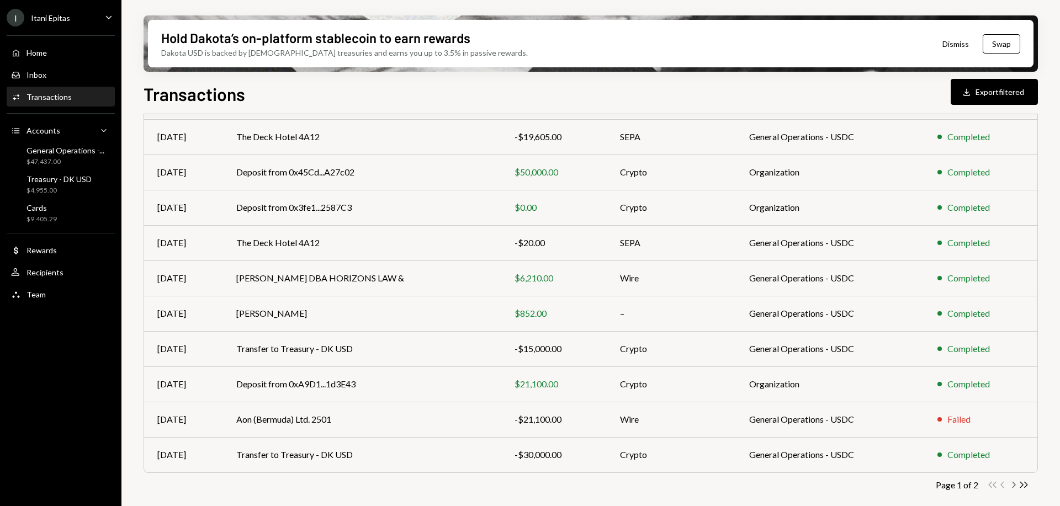
click at [1014, 484] on icon "button" at bounding box center [1014, 485] width 3 height 6
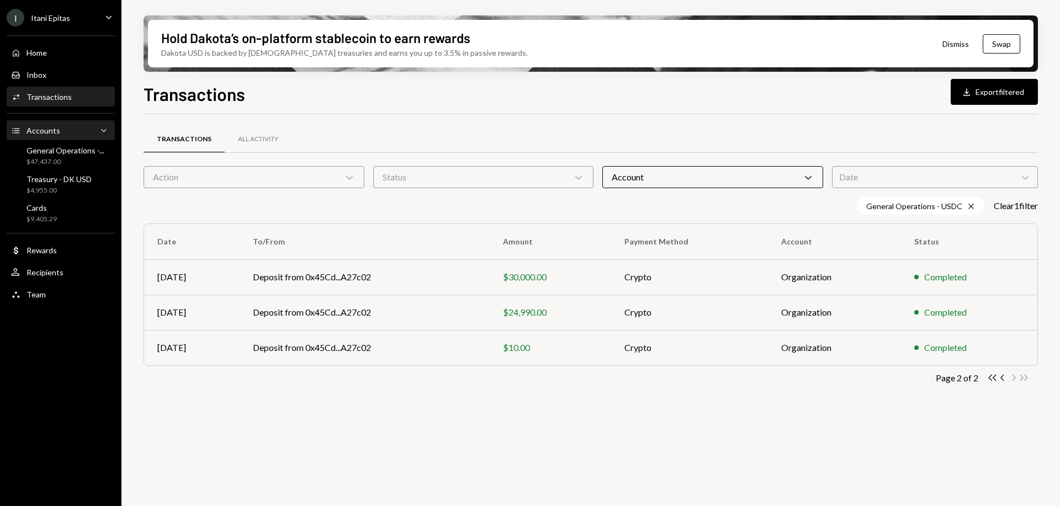
click at [54, 128] on div "Accounts" at bounding box center [44, 130] width 34 height 9
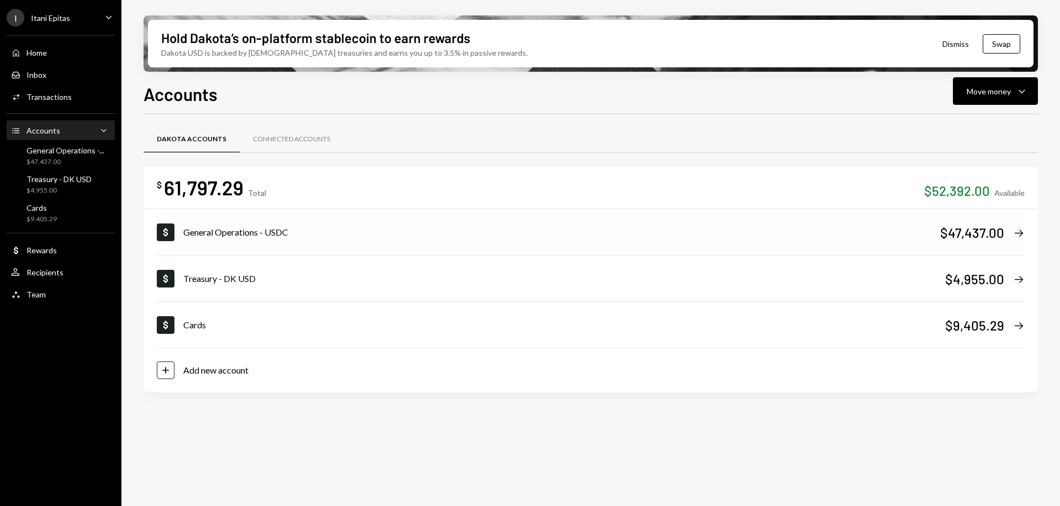
click at [1015, 234] on icon "Right Arrow" at bounding box center [1019, 233] width 12 height 12
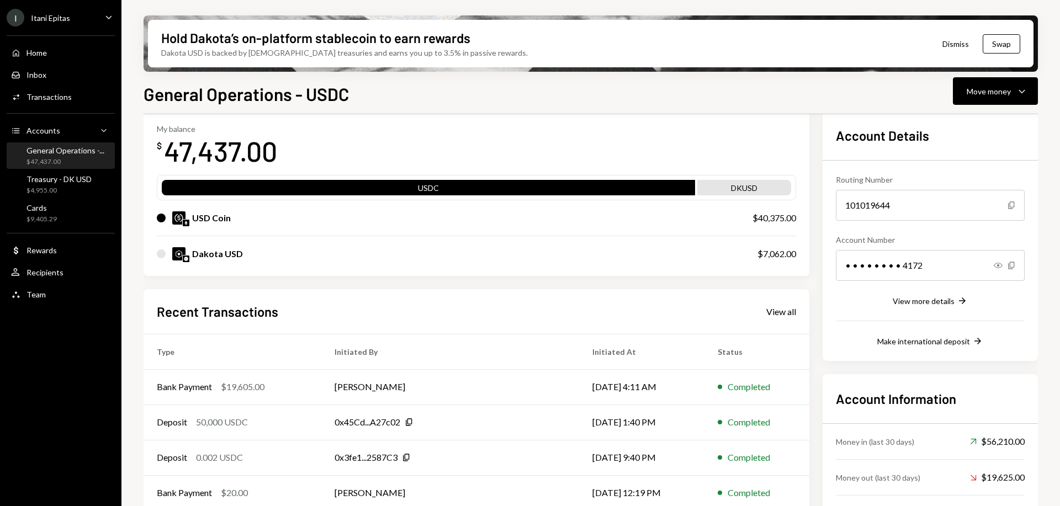
scroll to position [104, 0]
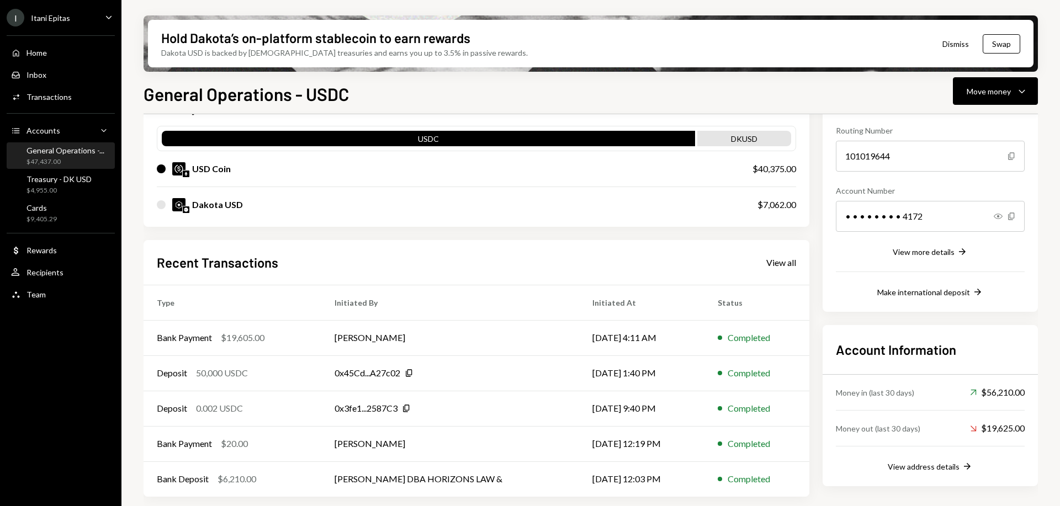
click at [493, 211] on div "Dakota USD $7,062.00" at bounding box center [476, 204] width 639 height 35
click at [776, 169] on div "$40,375.00" at bounding box center [775, 168] width 44 height 13
click at [780, 266] on div "View all" at bounding box center [781, 262] width 30 height 11
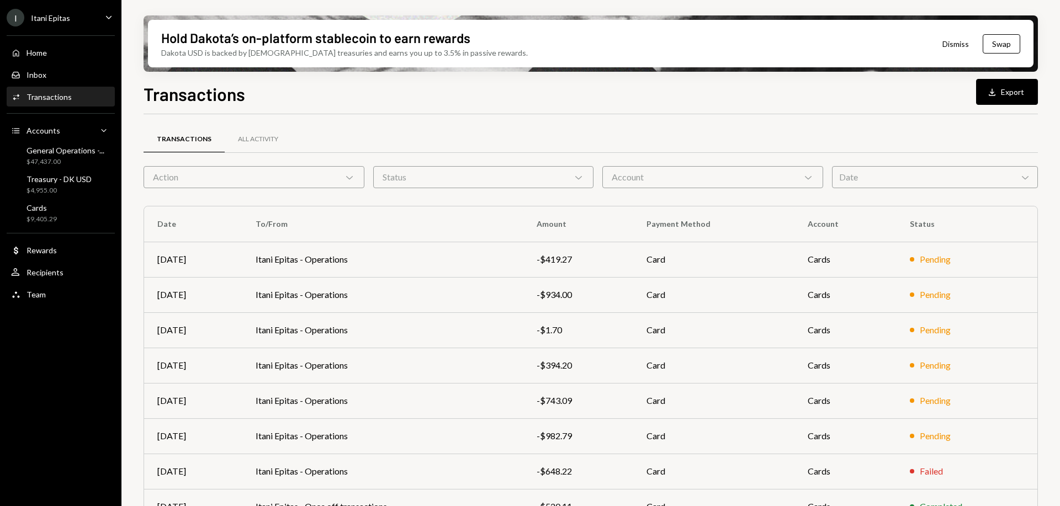
click at [816, 174] on div "Account Chevron Down" at bounding box center [712, 177] width 221 height 22
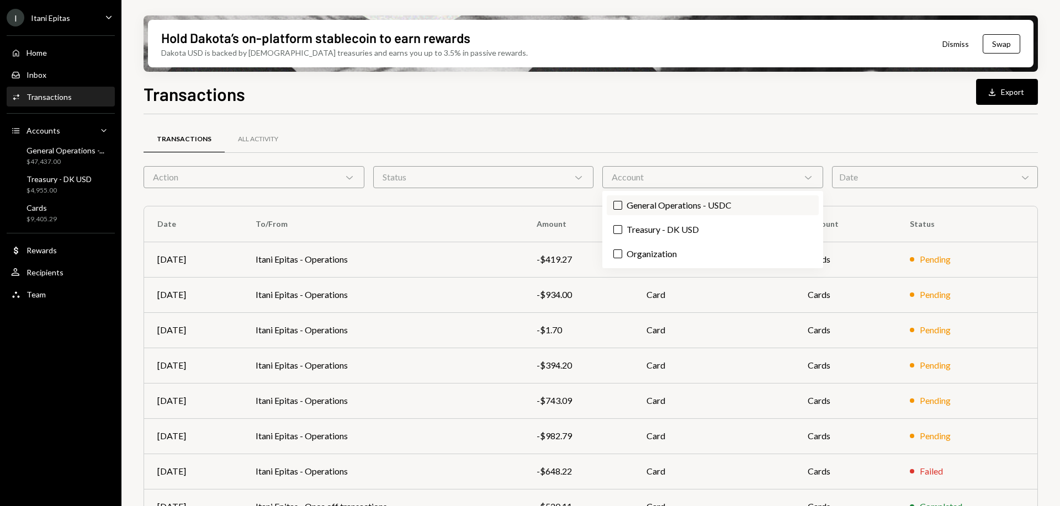
click at [696, 210] on label "General Operations - USDC" at bounding box center [713, 205] width 212 height 20
click at [622, 210] on button "General Operations - USDC" at bounding box center [617, 205] width 9 height 9
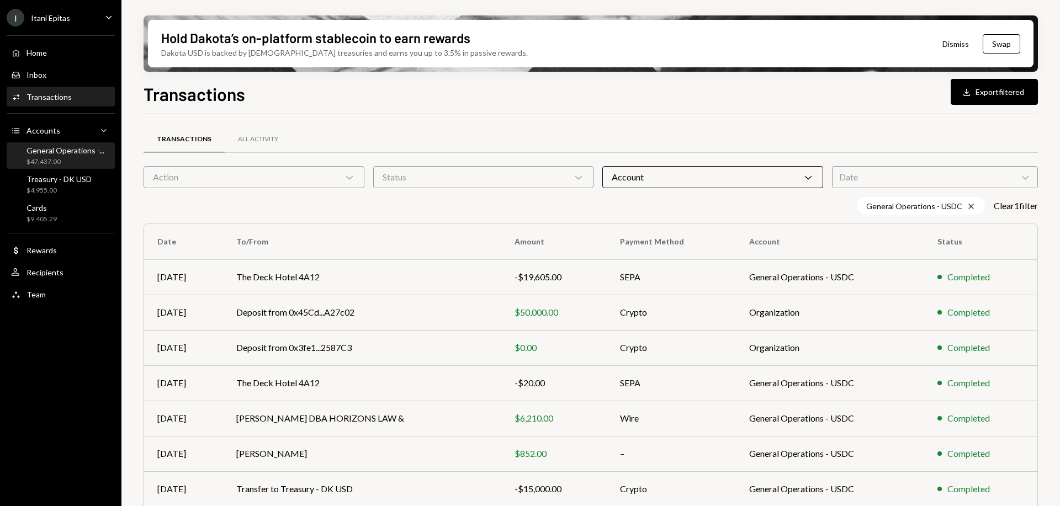
click at [72, 154] on div "General Operations -..." at bounding box center [66, 150] width 78 height 9
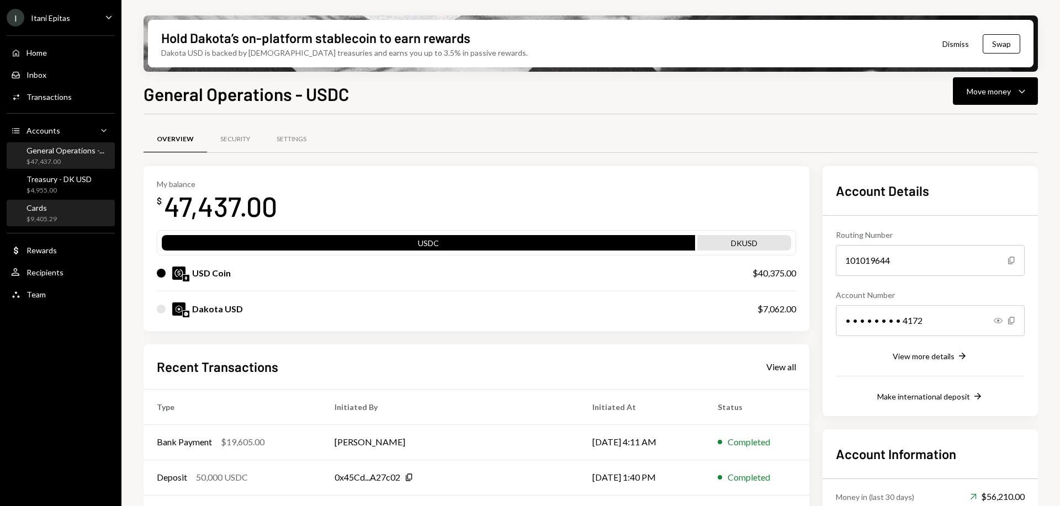
click at [75, 209] on div "Cards $9,405.29" at bounding box center [60, 213] width 99 height 21
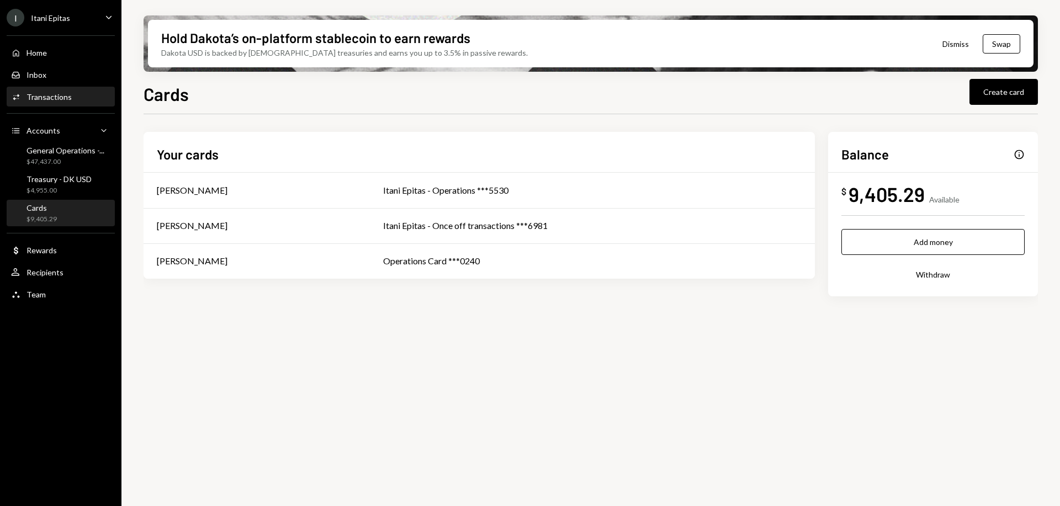
click at [53, 98] on div "Transactions" at bounding box center [49, 96] width 45 height 9
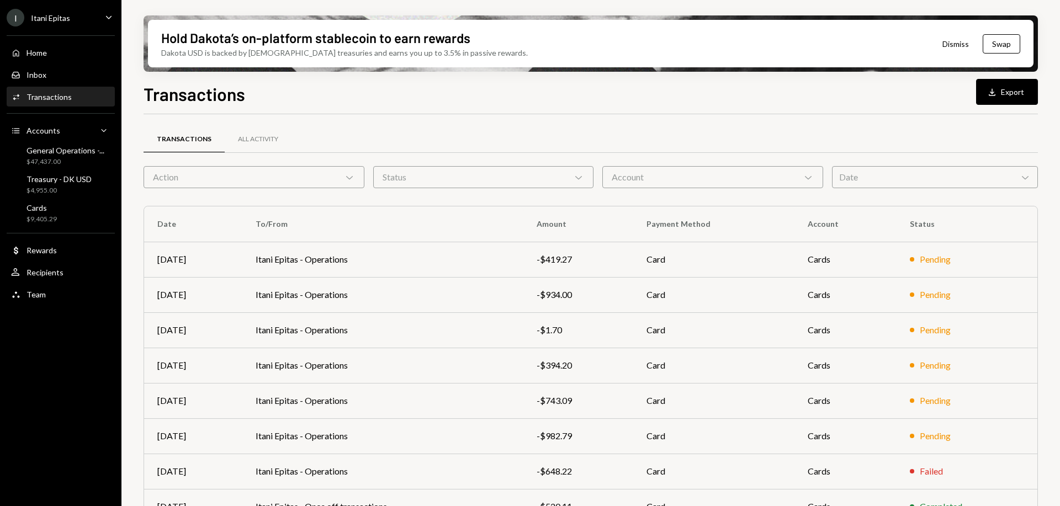
click at [807, 176] on icon "Chevron Down" at bounding box center [808, 177] width 11 height 11
click at [677, 252] on label "Organization" at bounding box center [713, 254] width 212 height 20
click at [622, 252] on button "Organization" at bounding box center [617, 254] width 9 height 9
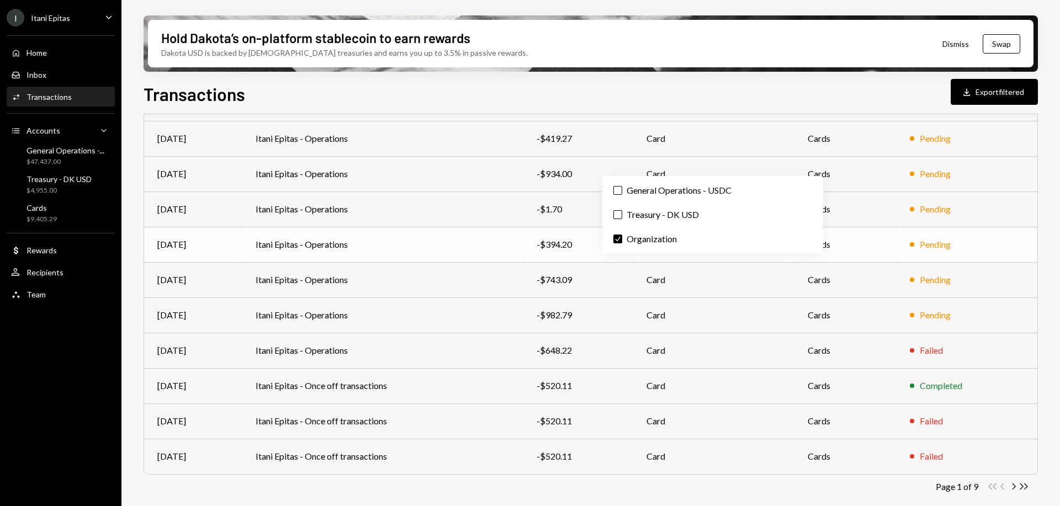
scroll to position [140, 0]
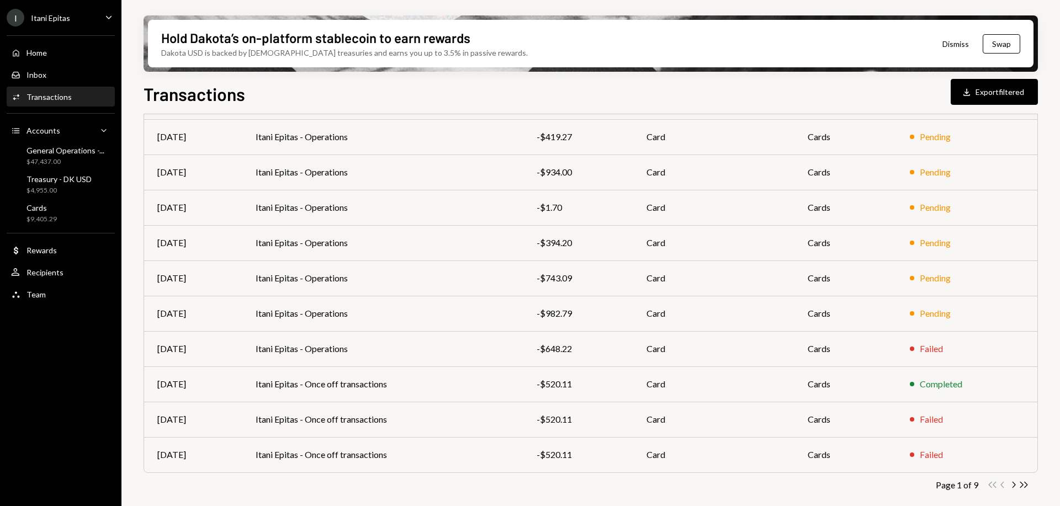
click at [762, 494] on div "Transactions All Activity Action Chevron Down Status Chevron Down Account Chevr…" at bounding box center [591, 255] width 894 height 527
click at [1025, 486] on icon "Double Arrow Right" at bounding box center [1024, 485] width 10 height 10
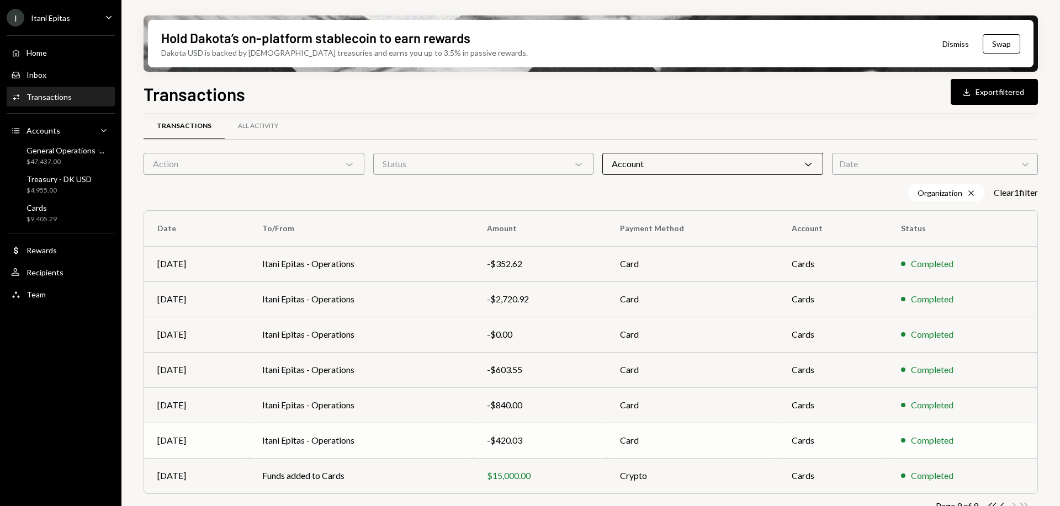
scroll to position [34, 0]
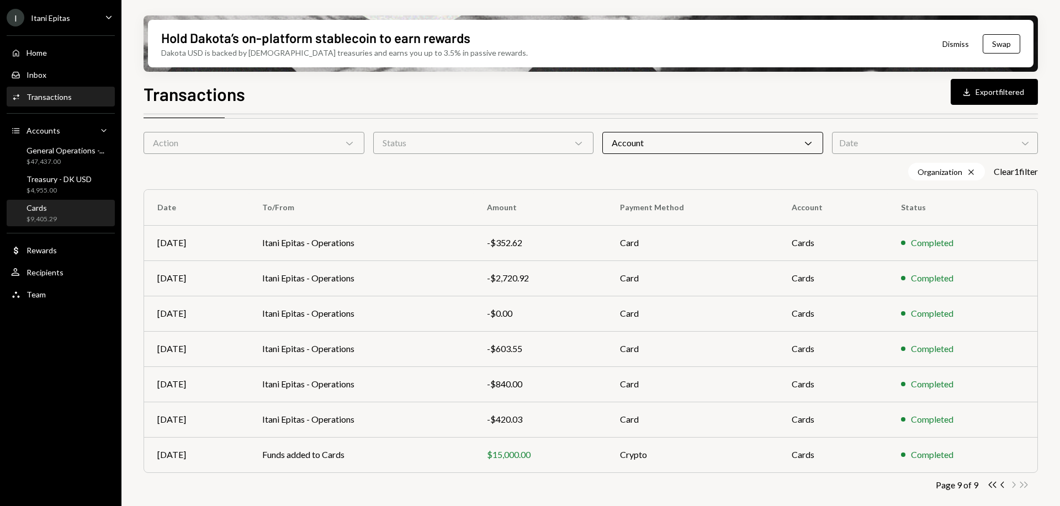
click at [67, 216] on div "Cards $9,405.29" at bounding box center [60, 213] width 99 height 21
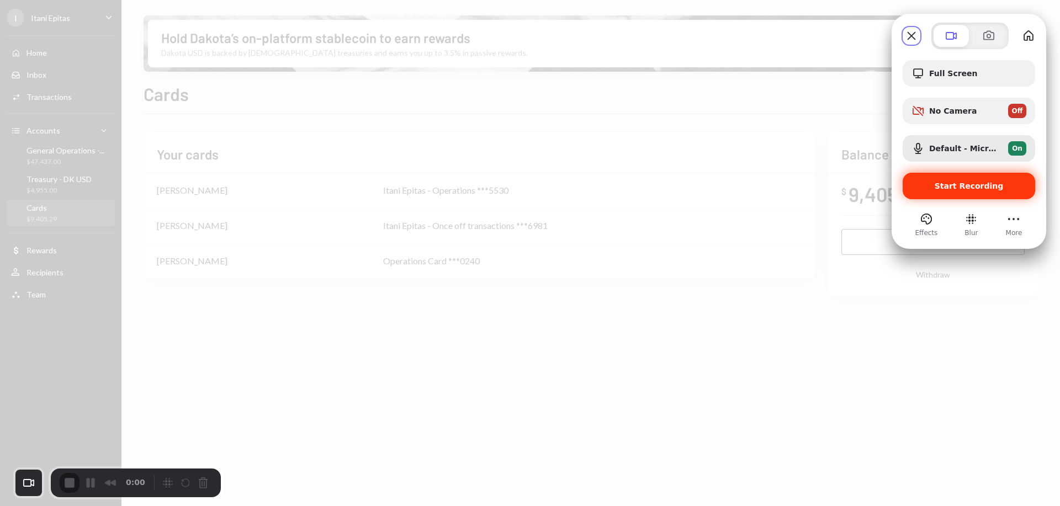
click at [957, 184] on span "Start Recording" at bounding box center [969, 186] width 69 height 9
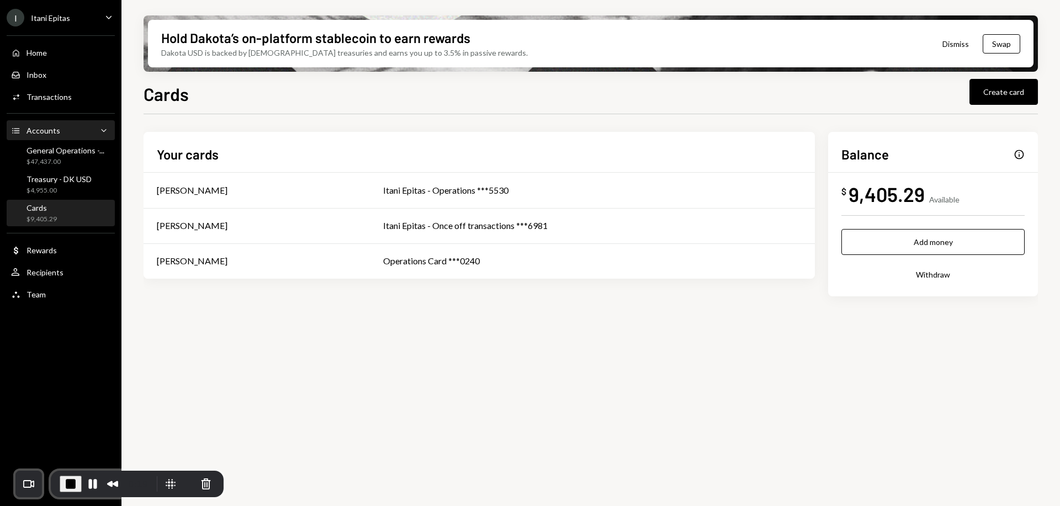
click at [65, 129] on div "Accounts Accounts Caret Down" at bounding box center [60, 131] width 99 height 12
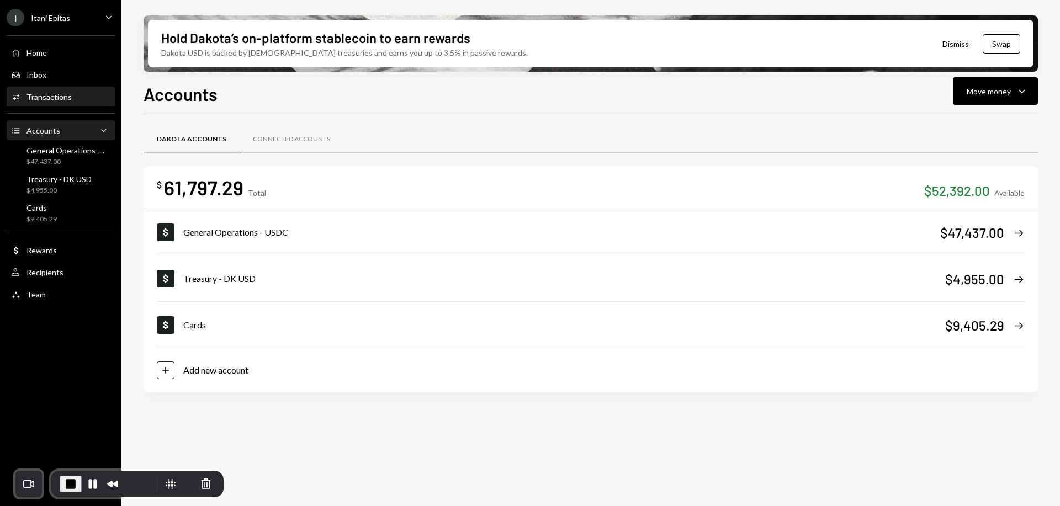
click at [63, 98] on div "Transactions" at bounding box center [49, 96] width 45 height 9
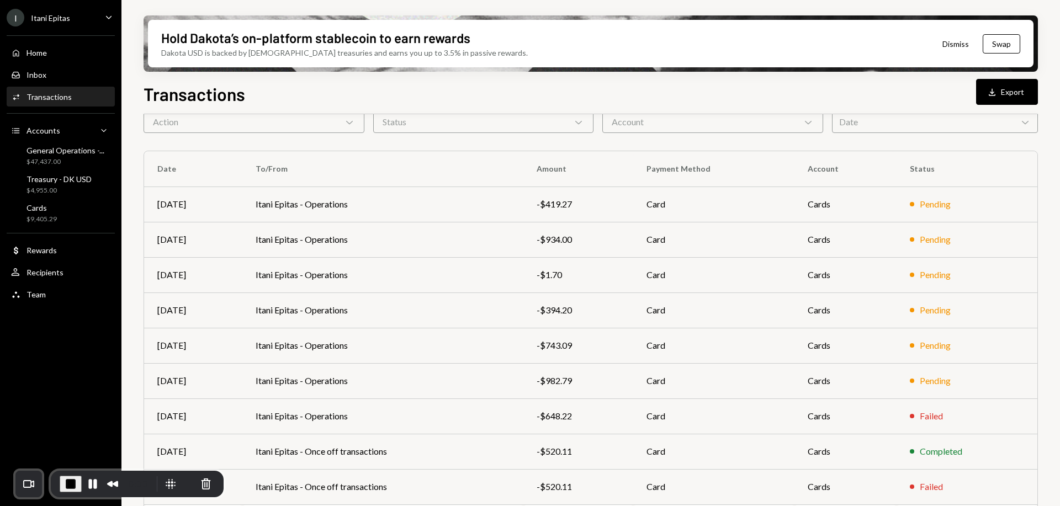
scroll to position [123, 0]
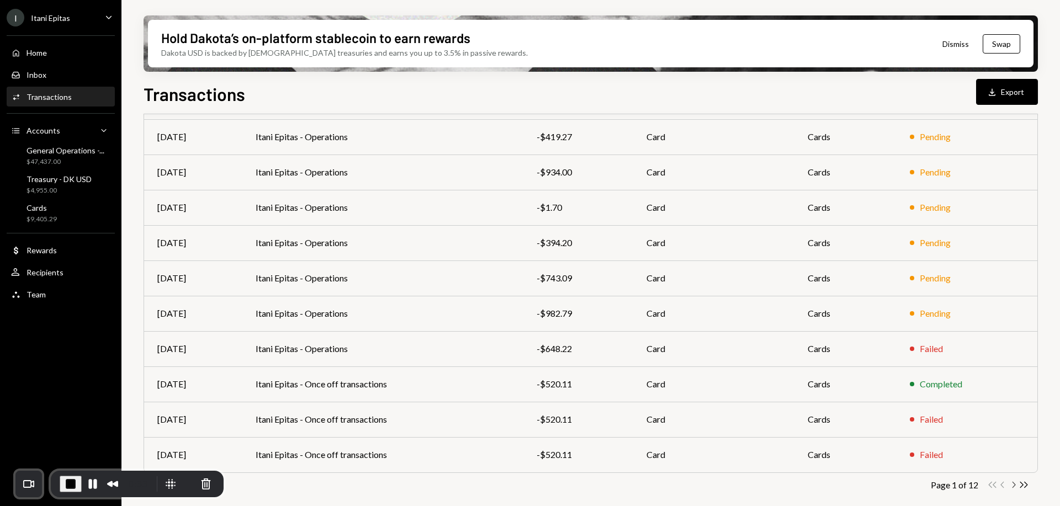
click at [1012, 485] on icon "Chevron Right" at bounding box center [1013, 485] width 10 height 10
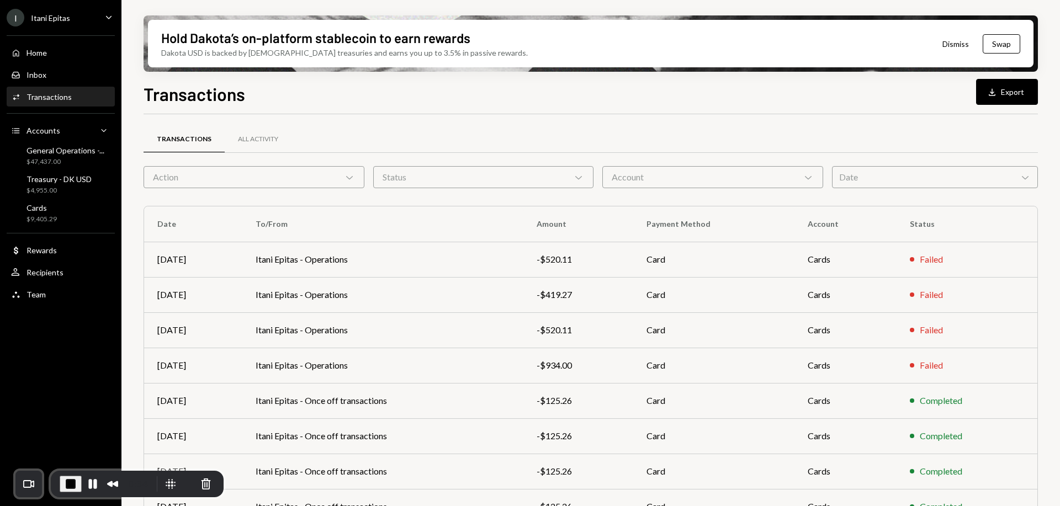
click at [1012, 485] on td "Completed" at bounding box center [967, 471] width 141 height 35
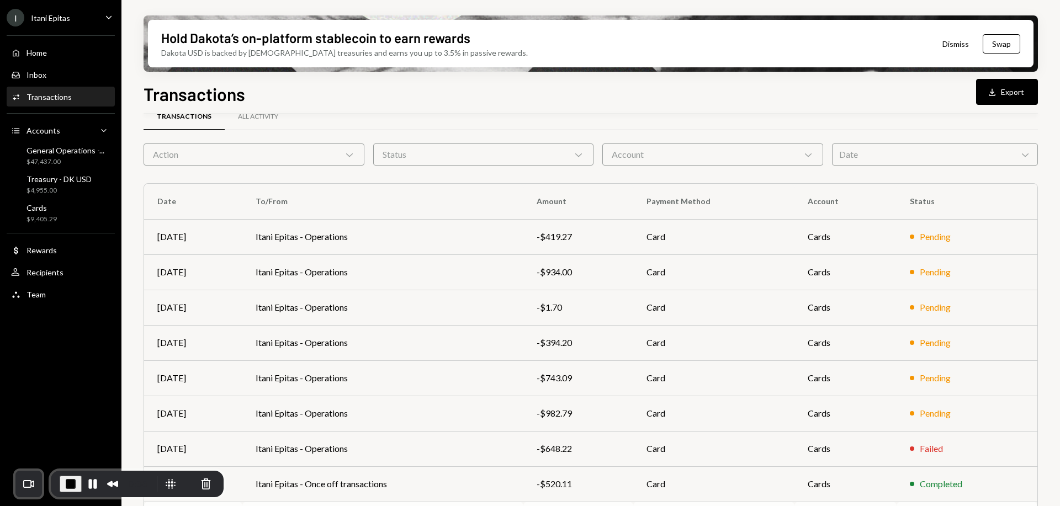
scroll to position [123, 0]
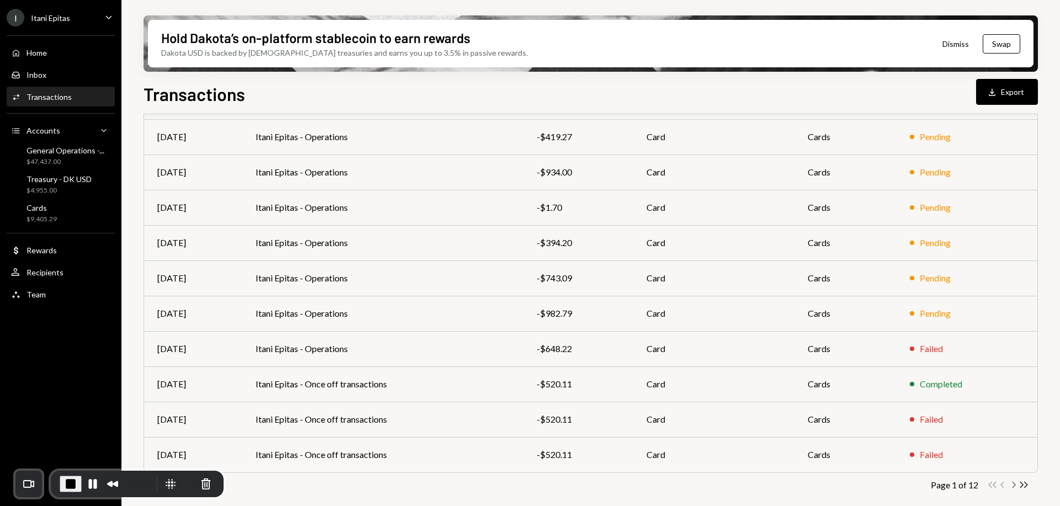
click at [1014, 485] on icon "Chevron Right" at bounding box center [1013, 485] width 10 height 10
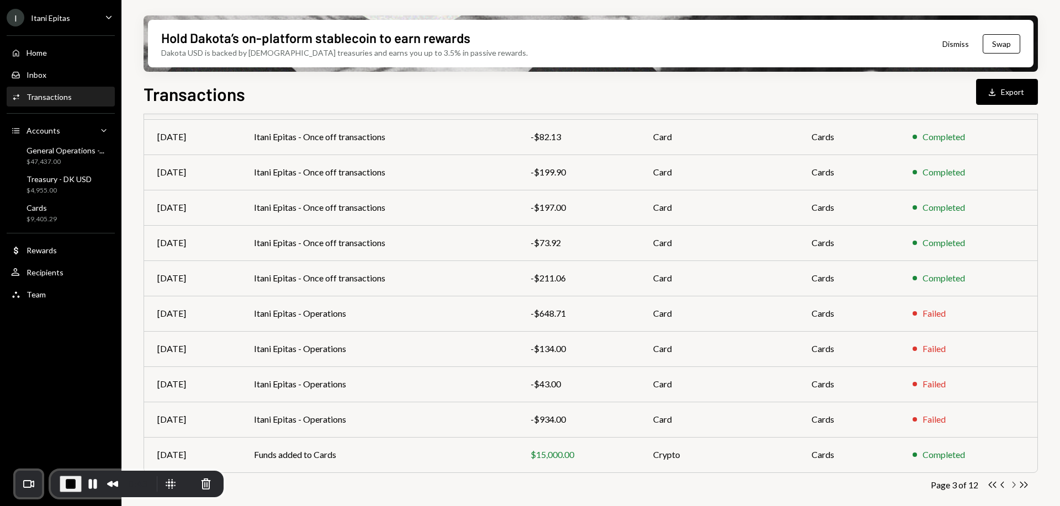
click at [1012, 488] on icon "Chevron Right" at bounding box center [1013, 485] width 10 height 10
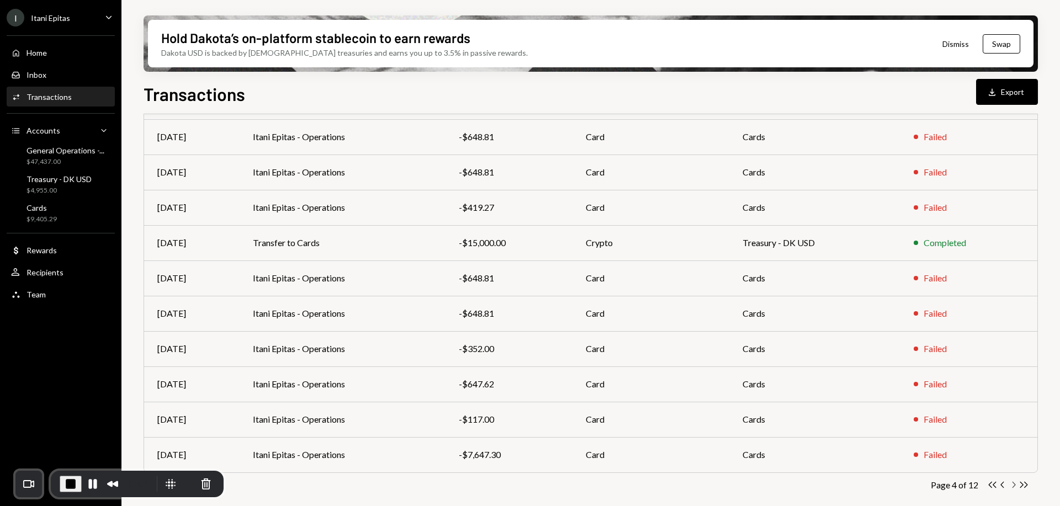
click at [1013, 485] on icon "Chevron Right" at bounding box center [1013, 485] width 10 height 10
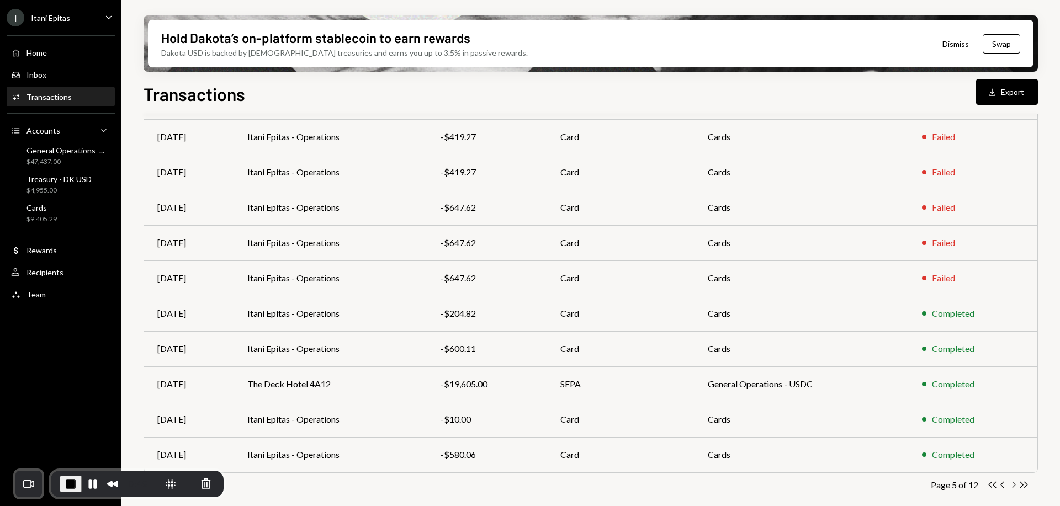
click at [1014, 486] on icon "button" at bounding box center [1014, 485] width 3 height 6
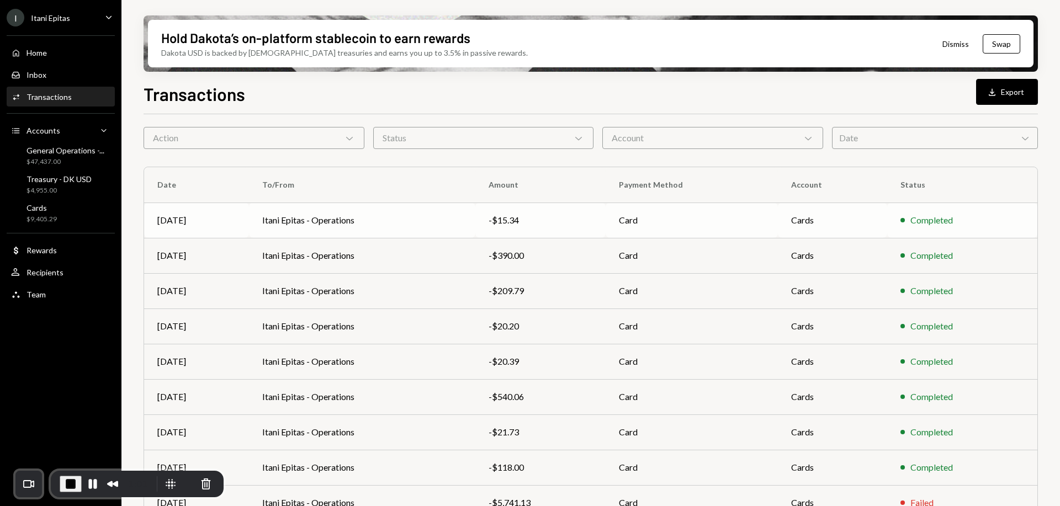
scroll to position [0, 0]
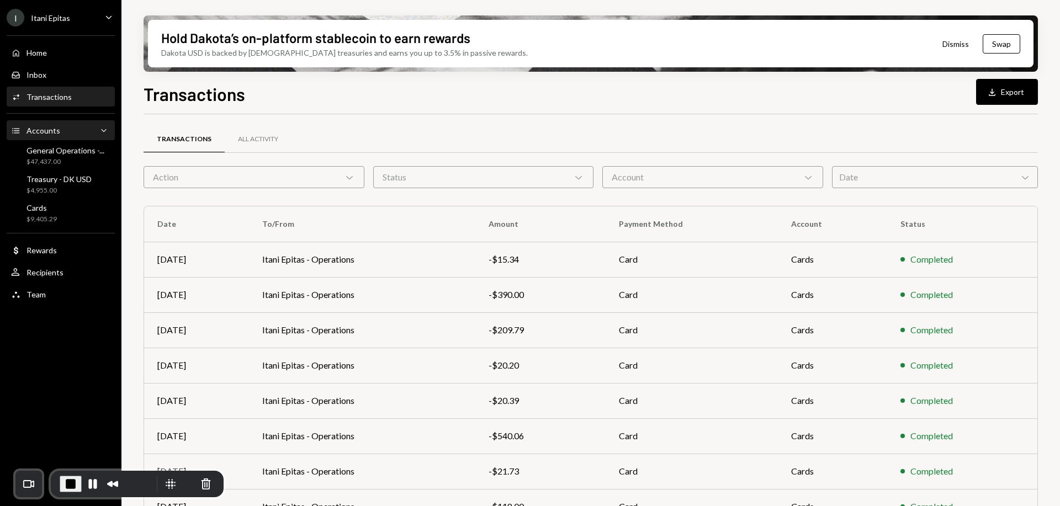
click at [59, 131] on div "Accounts Accounts Caret Down" at bounding box center [60, 131] width 99 height 12
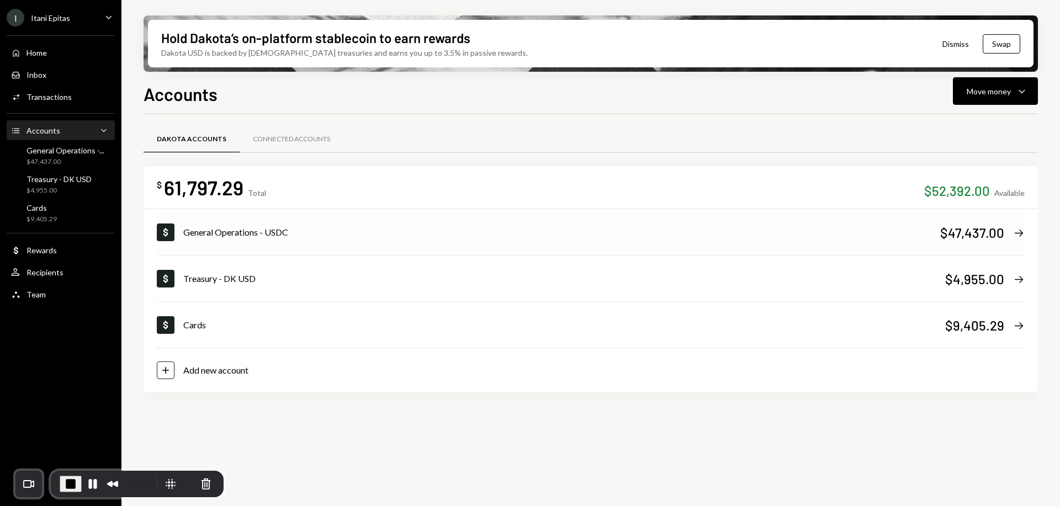
click at [1020, 231] on icon "Right Arrow" at bounding box center [1019, 233] width 12 height 12
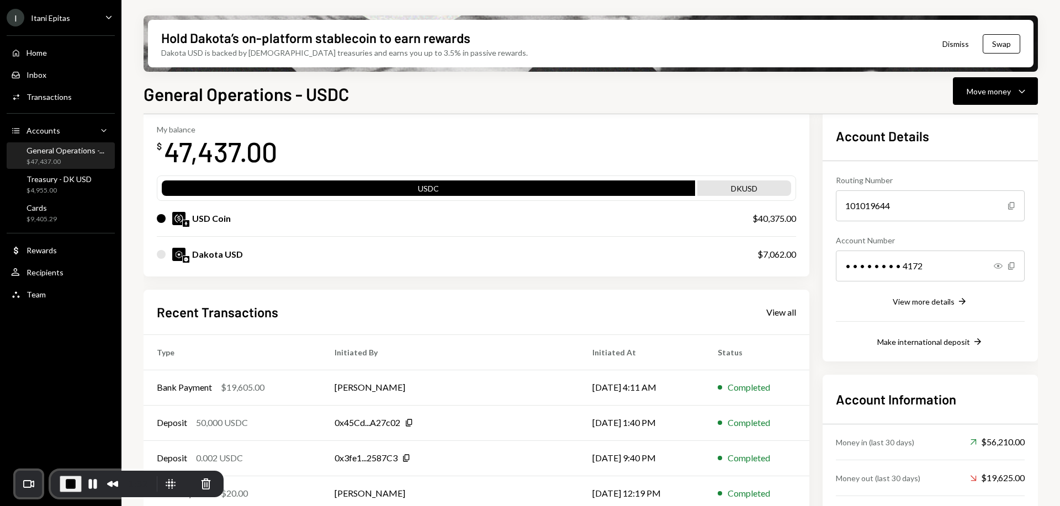
scroll to position [55, 0]
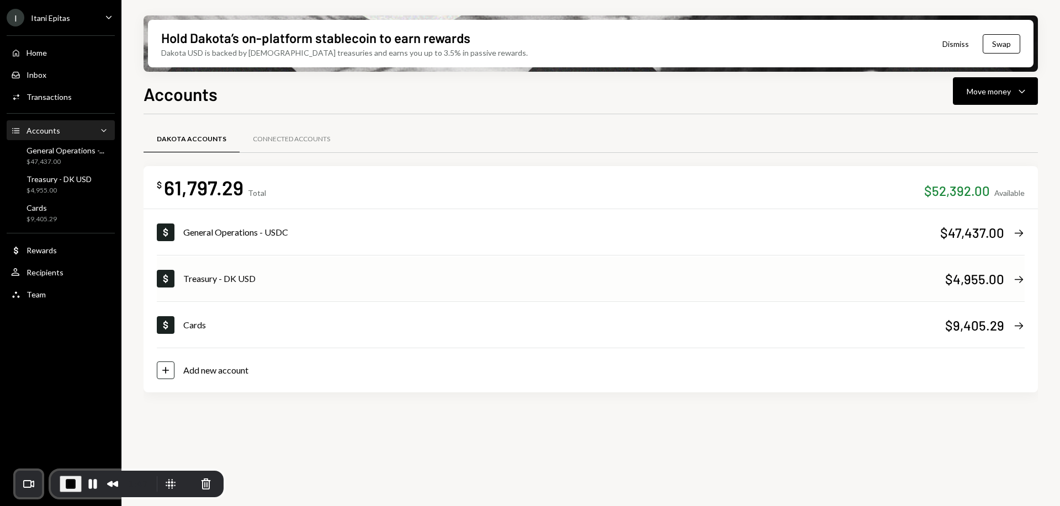
click at [1020, 277] on icon at bounding box center [1019, 279] width 8 height 7
click at [1024, 324] on icon "Right Arrow" at bounding box center [1019, 326] width 12 height 12
click at [64, 96] on div "Transactions" at bounding box center [49, 96] width 45 height 9
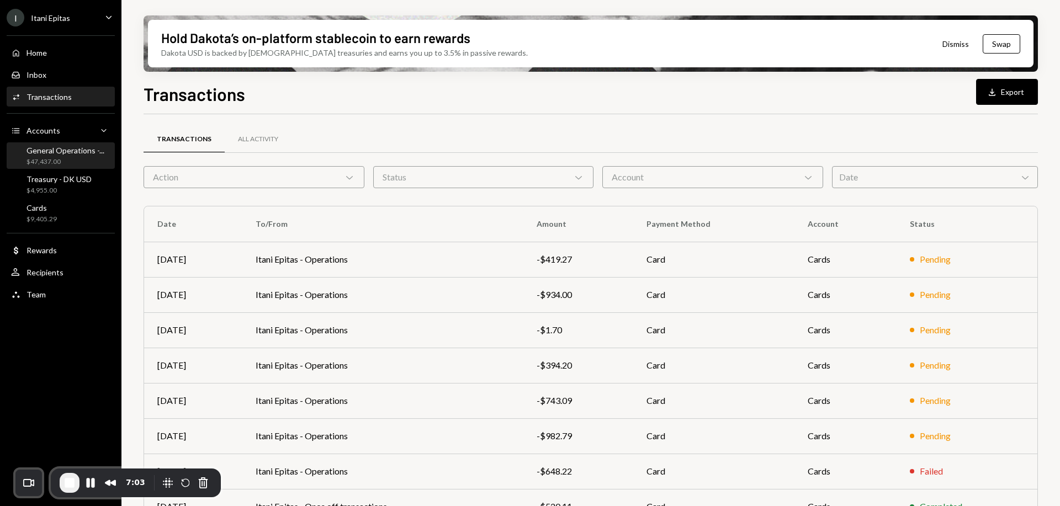
click at [70, 154] on div "General Operations -..." at bounding box center [66, 150] width 78 height 9
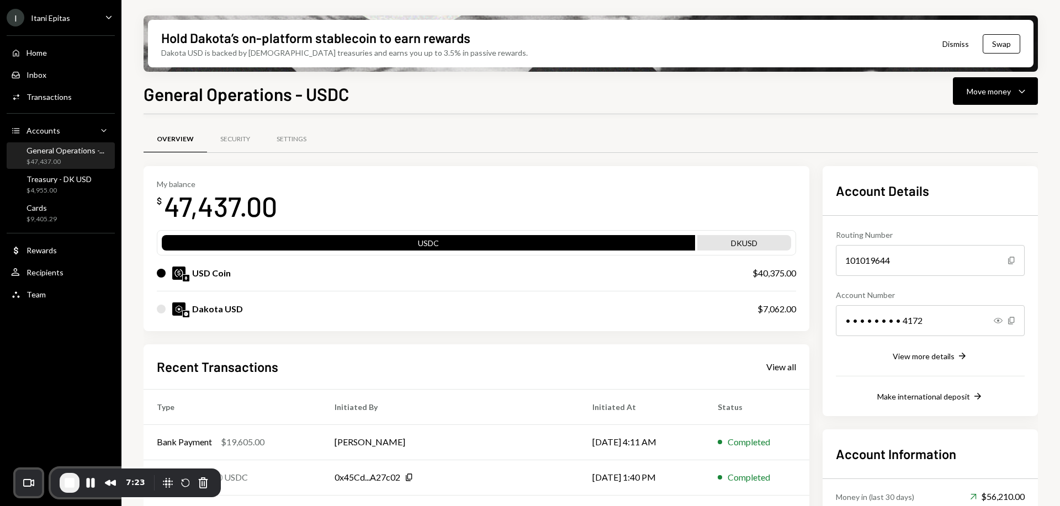
scroll to position [55, 0]
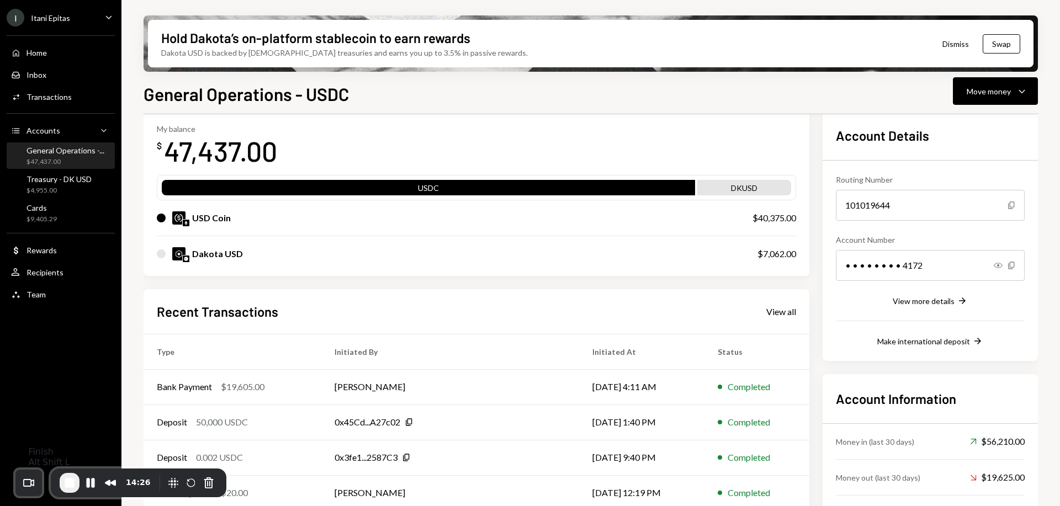
click at [72, 487] on span "End Recording" at bounding box center [69, 482] width 13 height 13
